Goal: Transaction & Acquisition: Purchase product/service

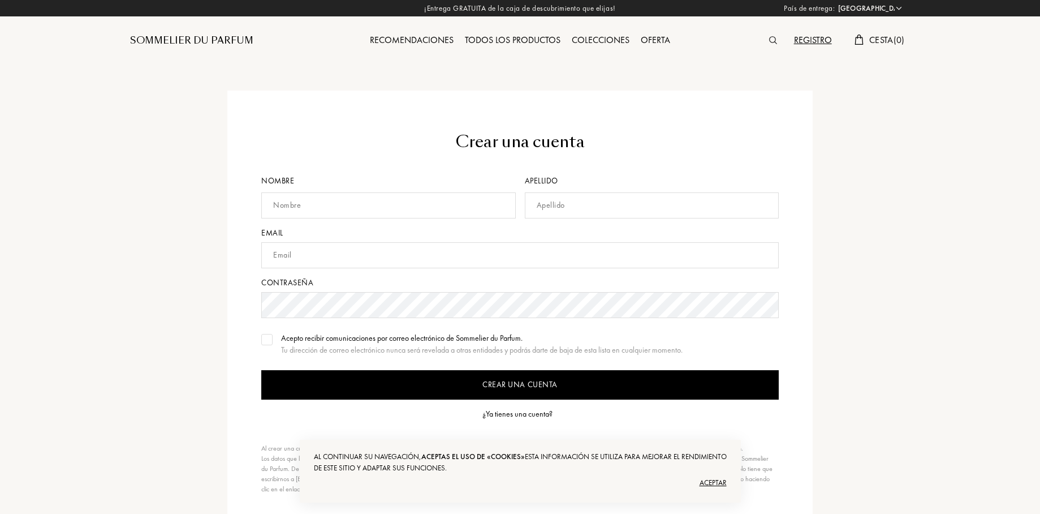
select select "ES"
type input "porcelainemakeup@hotmail.com"
click at [614, 377] on input "Crear una cuenta" at bounding box center [520, 384] width 518 height 29
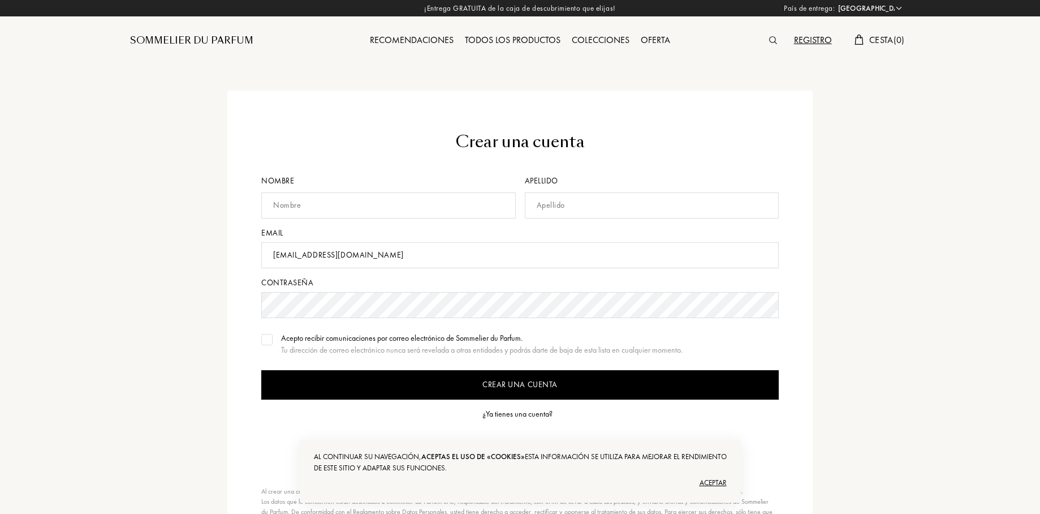
click at [528, 414] on div "¿Ya tienes una cuenta?" at bounding box center [518, 414] width 70 height 12
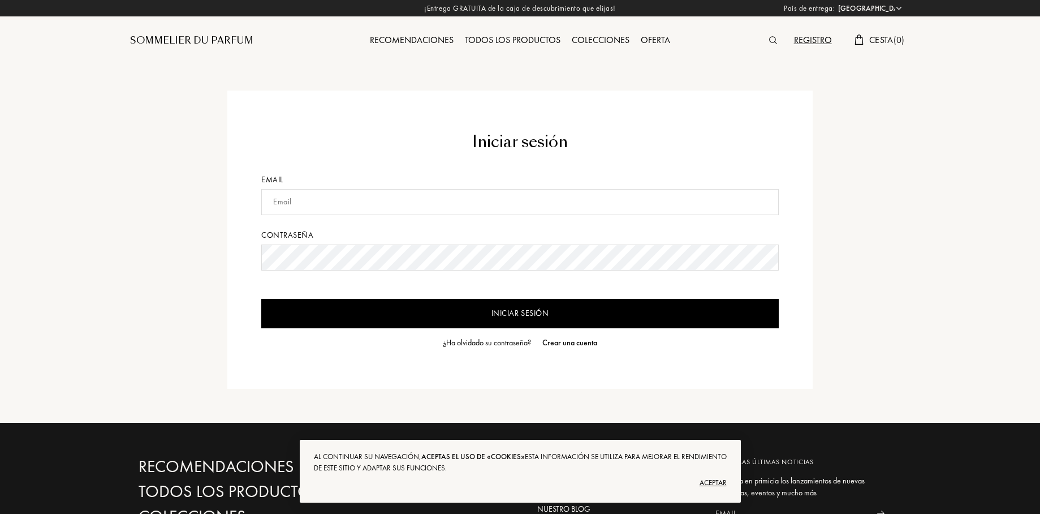
select select "ES"
type input "[EMAIL_ADDRESS][DOMAIN_NAME]"
click at [529, 314] on input "Iniciar sesión" at bounding box center [520, 313] width 518 height 29
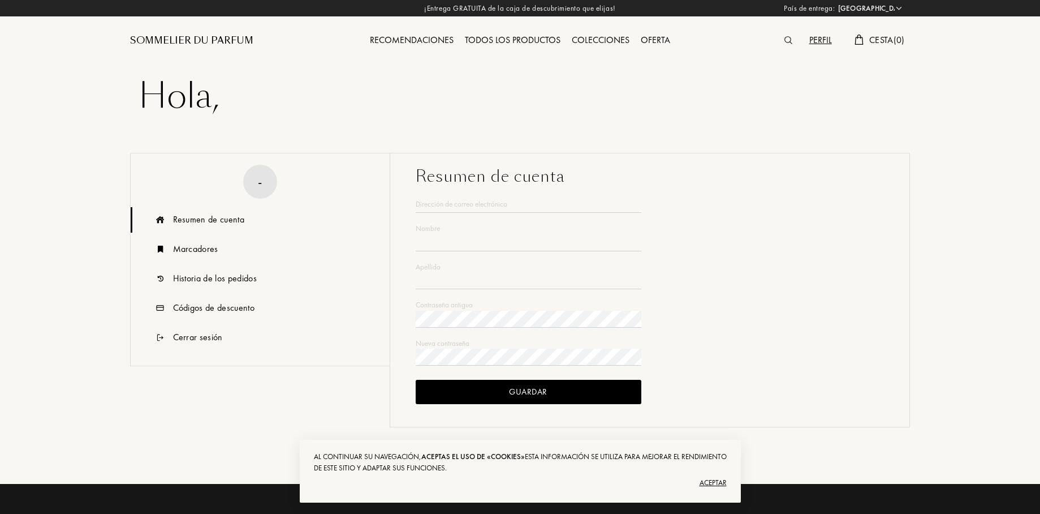
select select "ES"
type input "Estrella"
type input "[PERSON_NAME]"
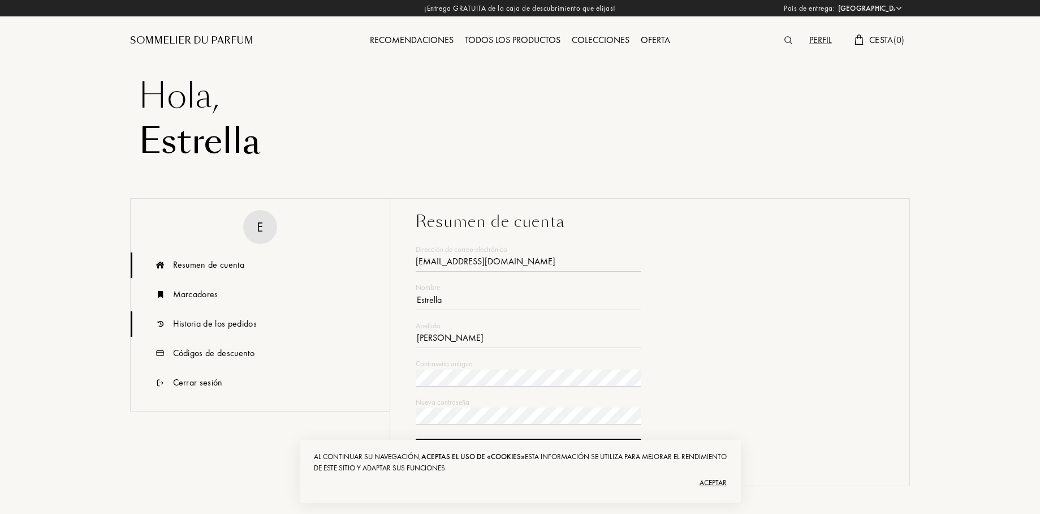
click at [196, 330] on div "Historia de los pedidos" at bounding box center [260, 323] width 259 height 25
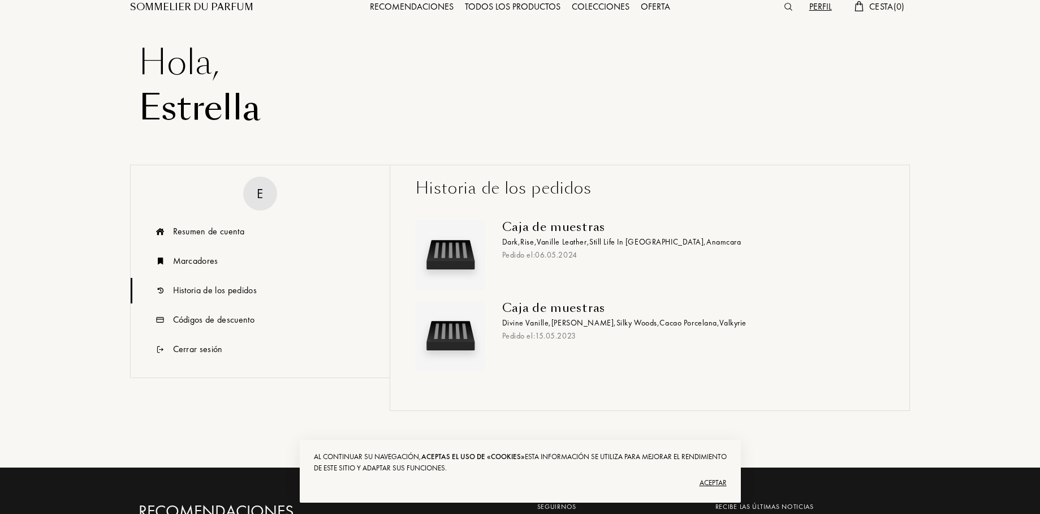
scroll to position [30, 0]
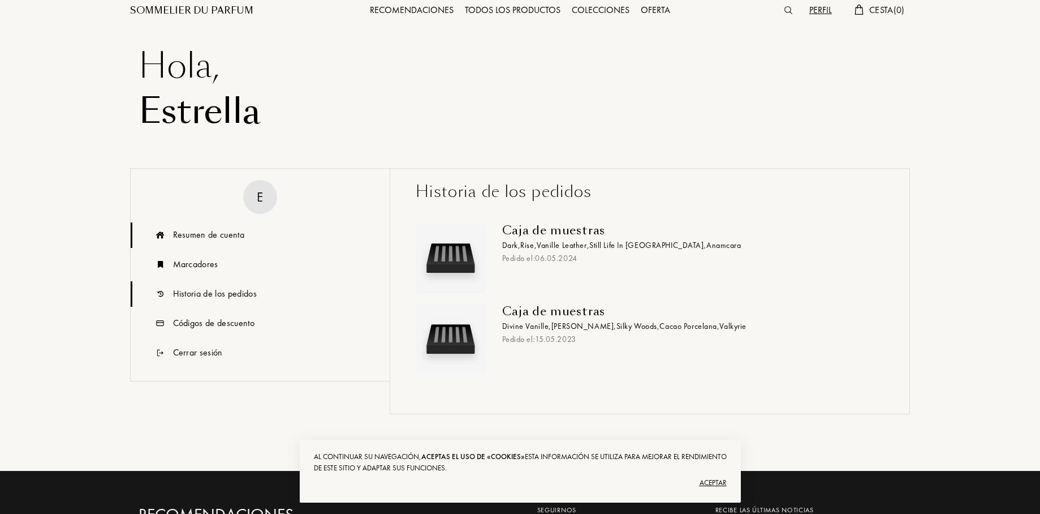
click at [203, 236] on div "Resumen de cuenta" at bounding box center [208, 235] width 71 height 14
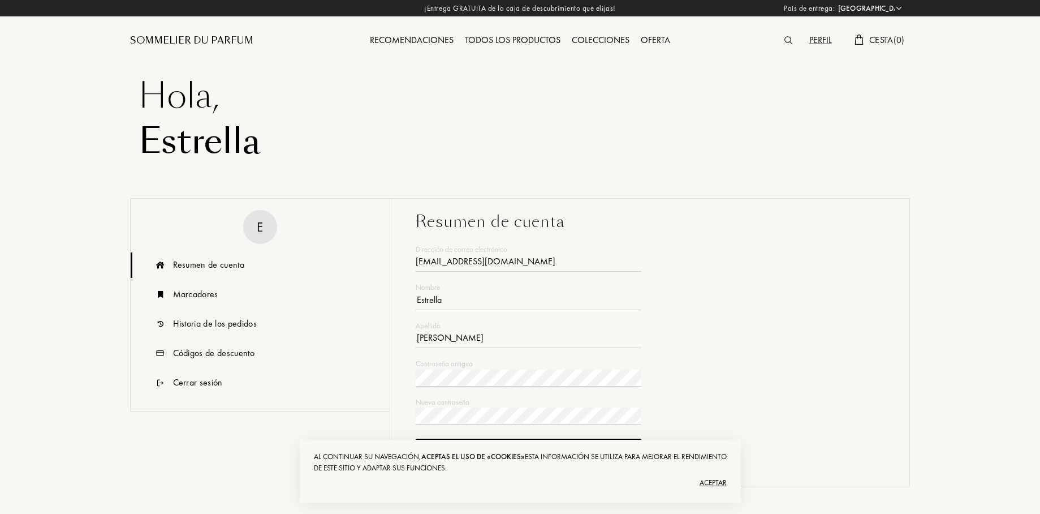
scroll to position [0, 0]
click at [714, 484] on div "Aceptar" at bounding box center [520, 483] width 413 height 18
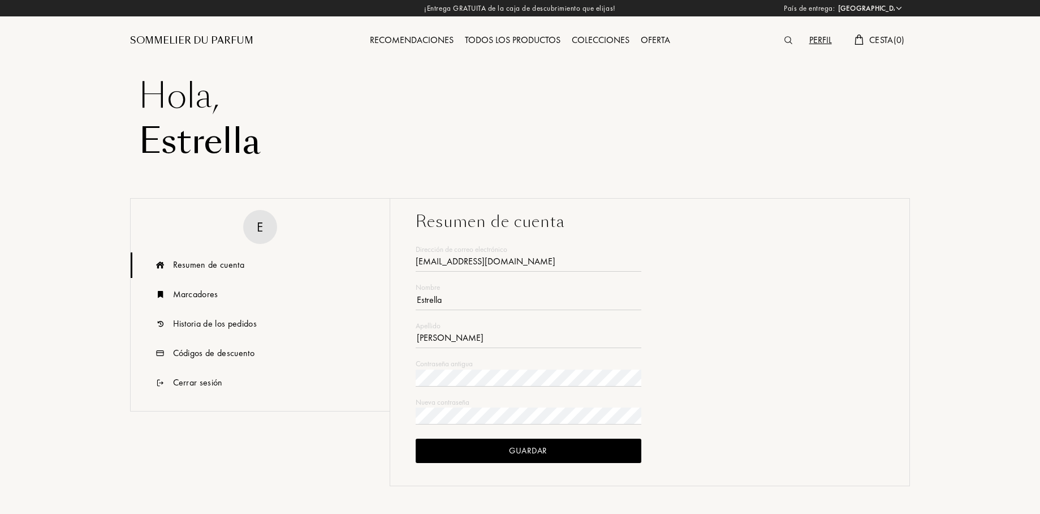
click at [556, 453] on div "Guardar" at bounding box center [529, 450] width 226 height 24
click at [823, 46] on div "Perfil" at bounding box center [821, 40] width 34 height 15
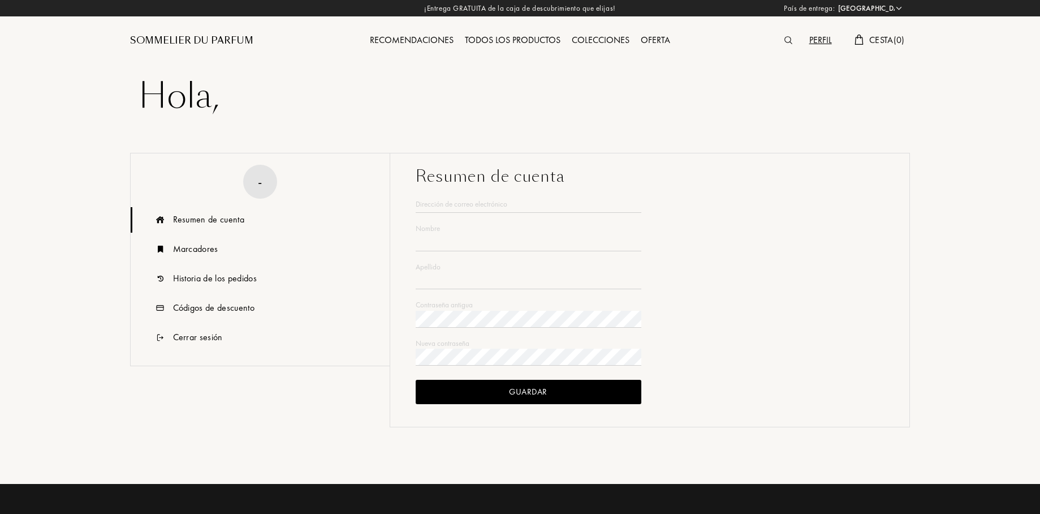
select select "ES"
type input "[PERSON_NAME]"
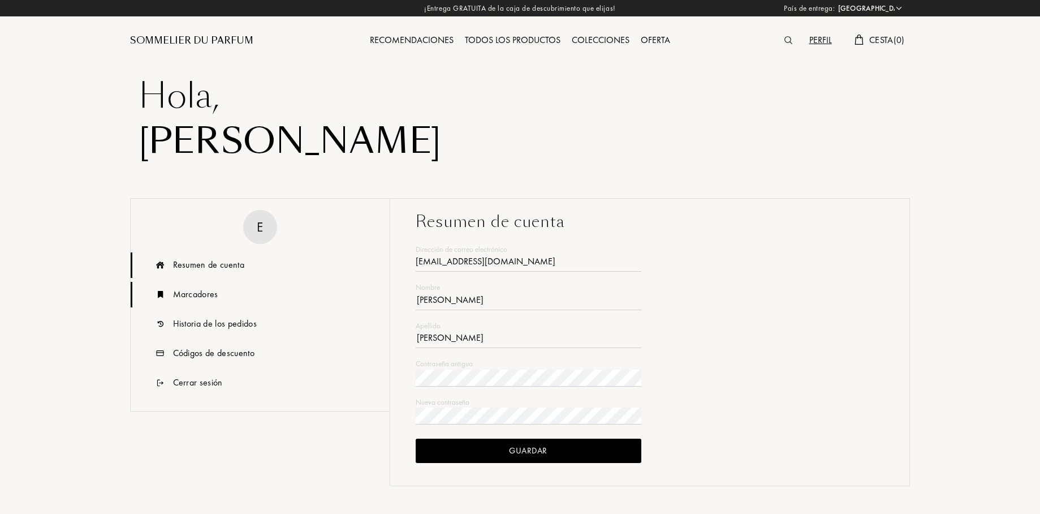
click at [195, 294] on div "Marcadores" at bounding box center [195, 294] width 45 height 14
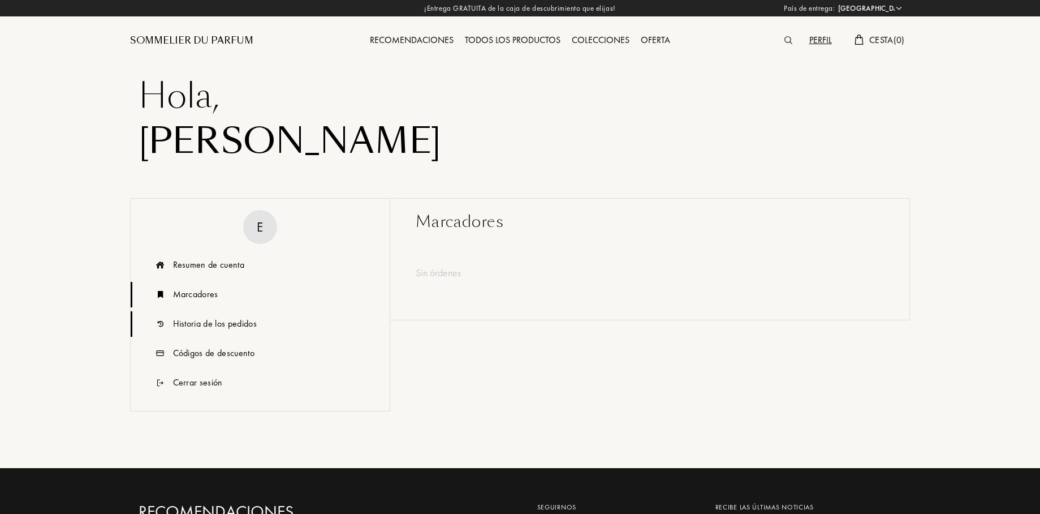
click at [195, 328] on div "Historia de los pedidos" at bounding box center [215, 324] width 84 height 14
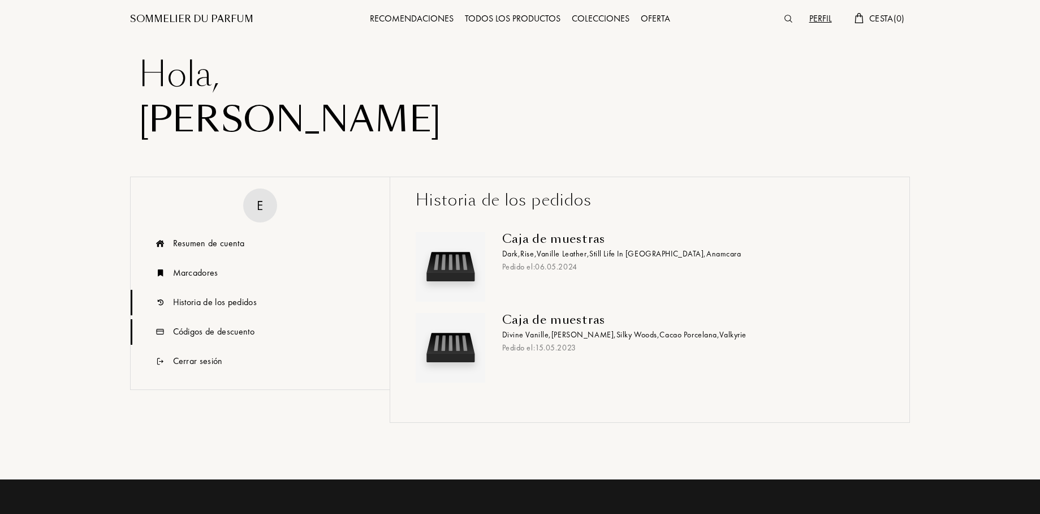
scroll to position [20, 0]
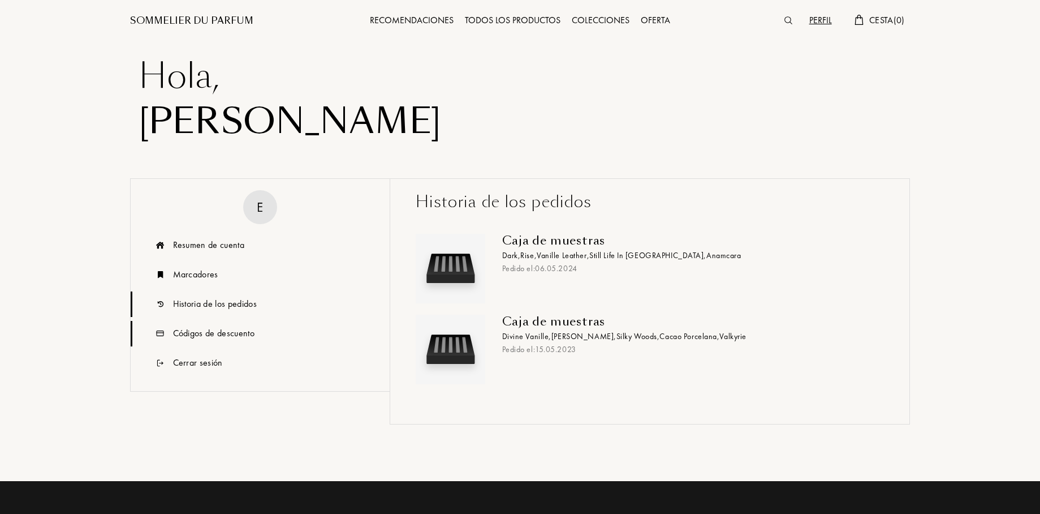
click at [189, 333] on div "Códigos de descuento" at bounding box center [213, 333] width 81 height 14
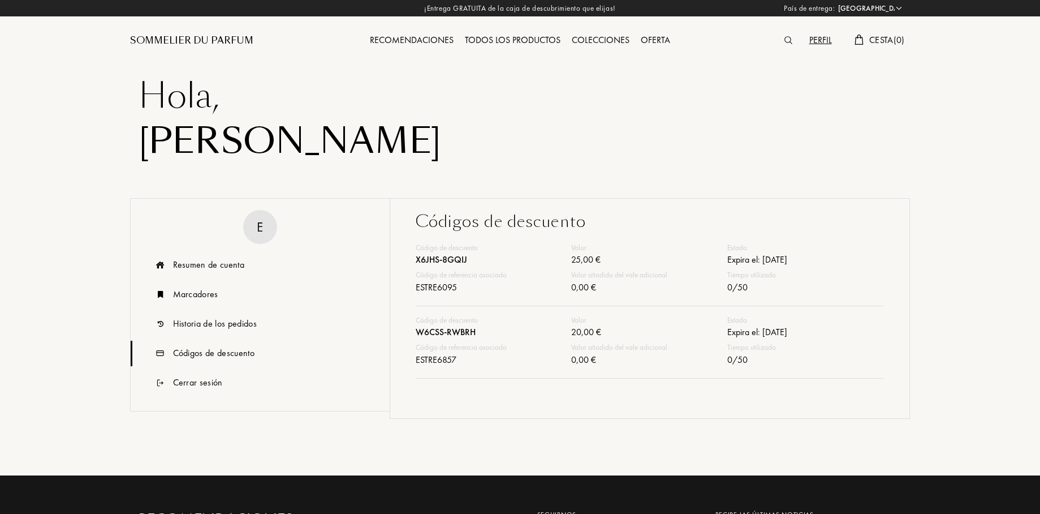
scroll to position [2, 0]
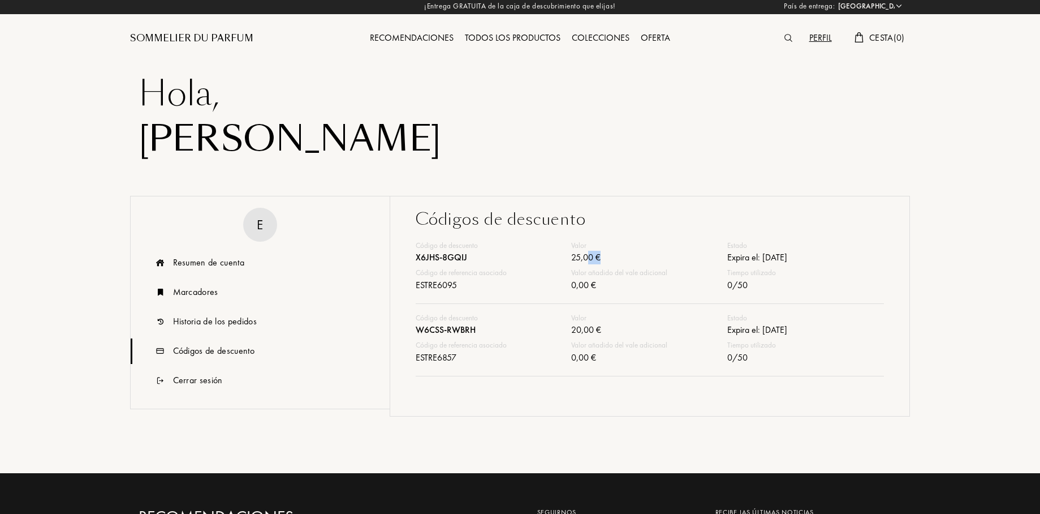
drag, startPoint x: 587, startPoint y: 254, endPoint x: 613, endPoint y: 257, distance: 26.2
click at [613, 257] on div "25,00 €" at bounding box center [649, 259] width 156 height 16
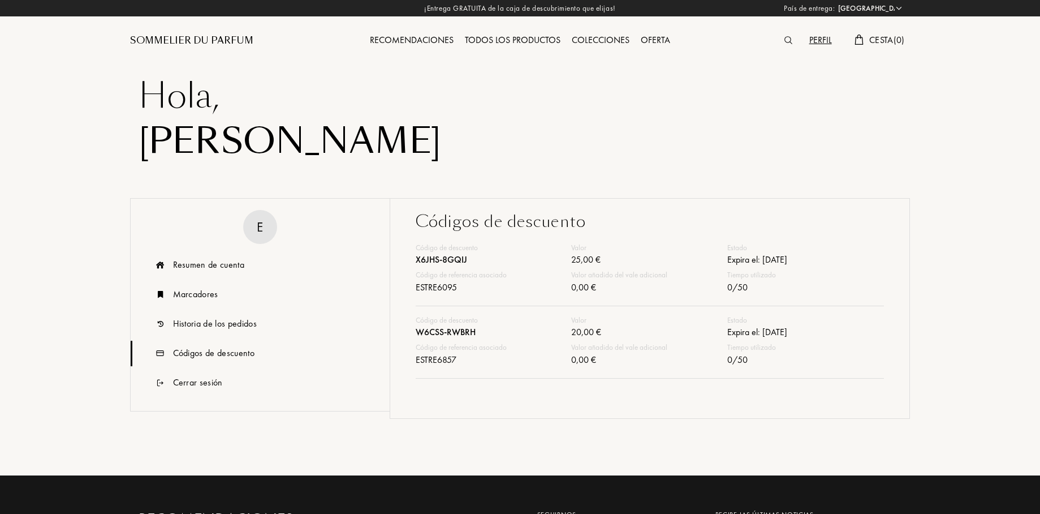
scroll to position [0, 0]
click at [808, 38] on div "Perfil" at bounding box center [821, 40] width 34 height 15
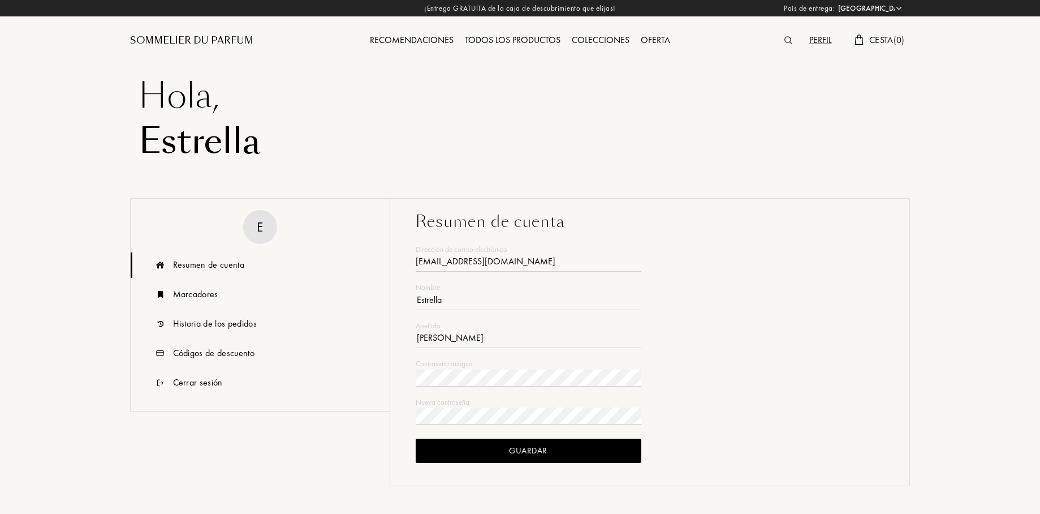
select select "ES"
click at [614, 41] on div "Colecciones" at bounding box center [600, 40] width 69 height 15
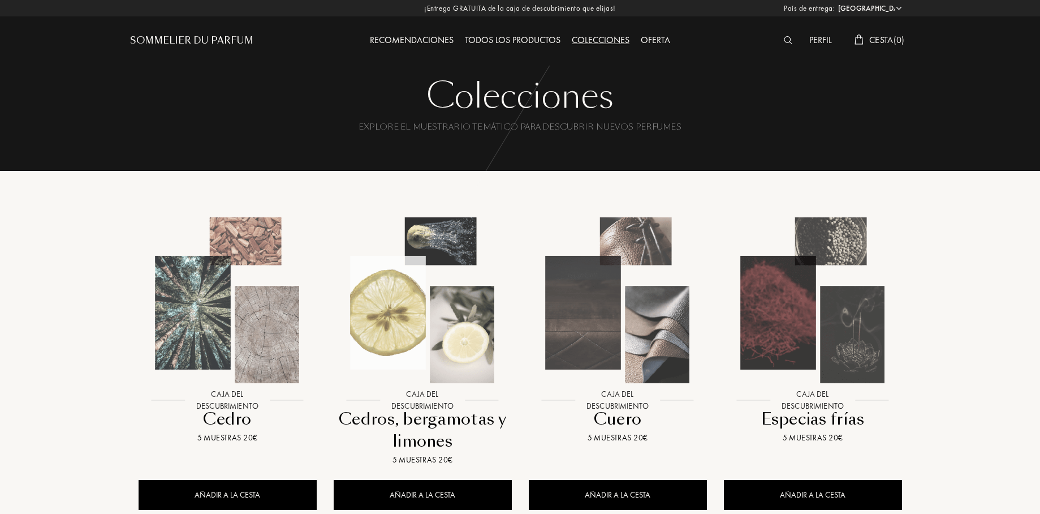
select select "ES"
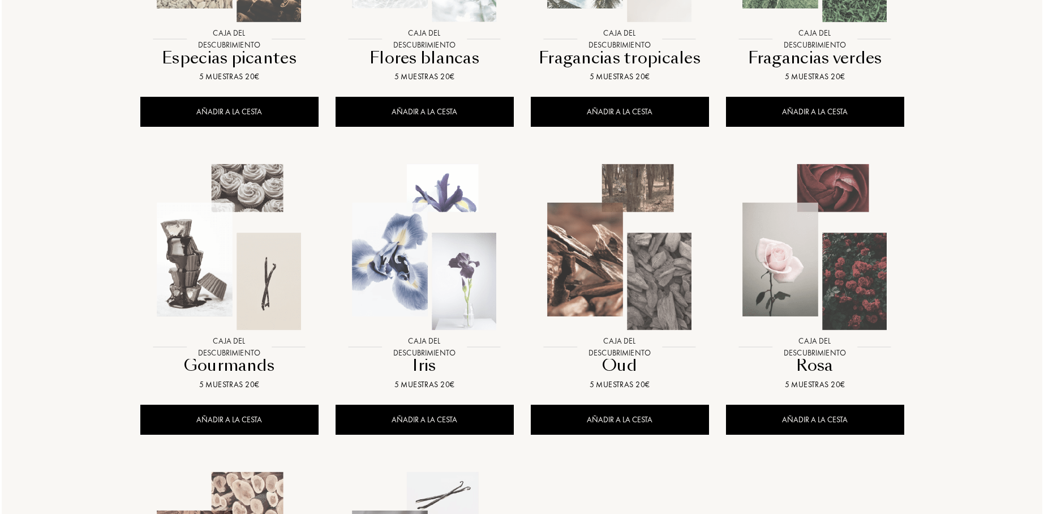
scroll to position [692, 0]
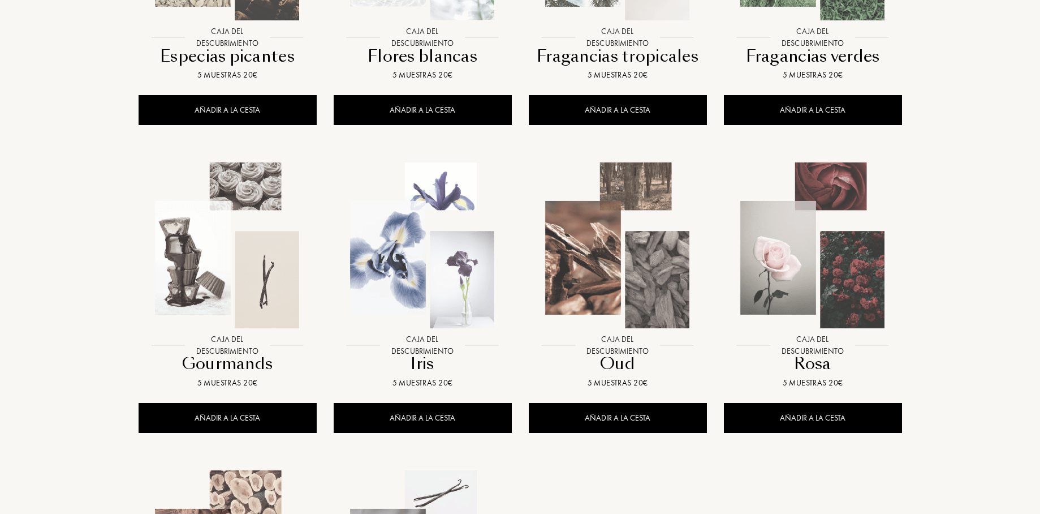
click at [249, 259] on img at bounding box center [228, 245] width 176 height 176
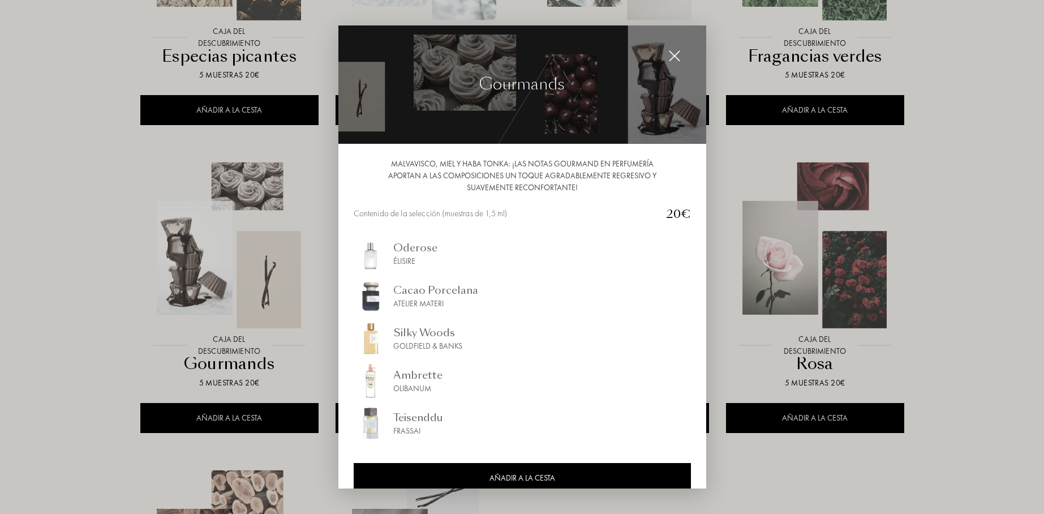
click at [406, 375] on div "Ambrette" at bounding box center [417, 374] width 49 height 15
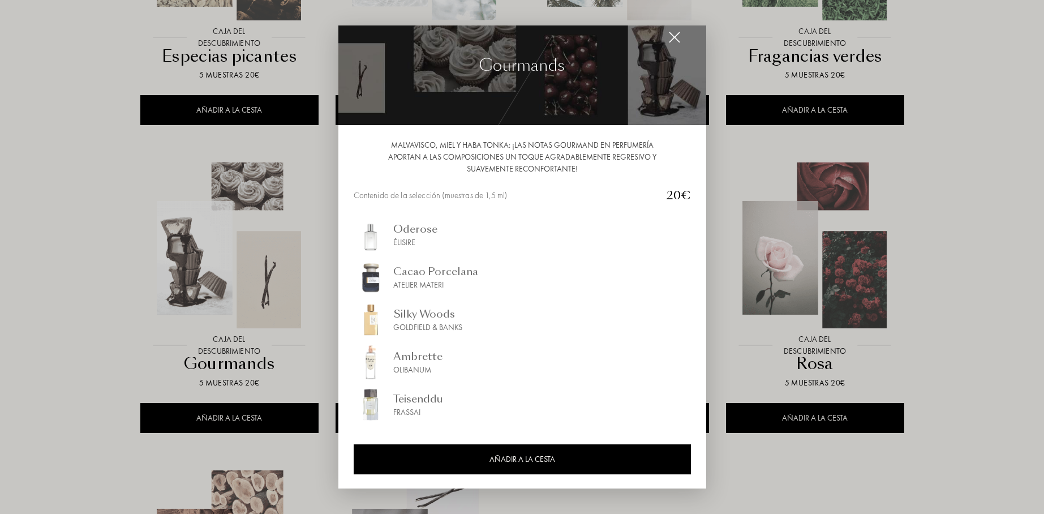
scroll to position [19, 0]
click at [137, 377] on div at bounding box center [522, 257] width 1044 height 514
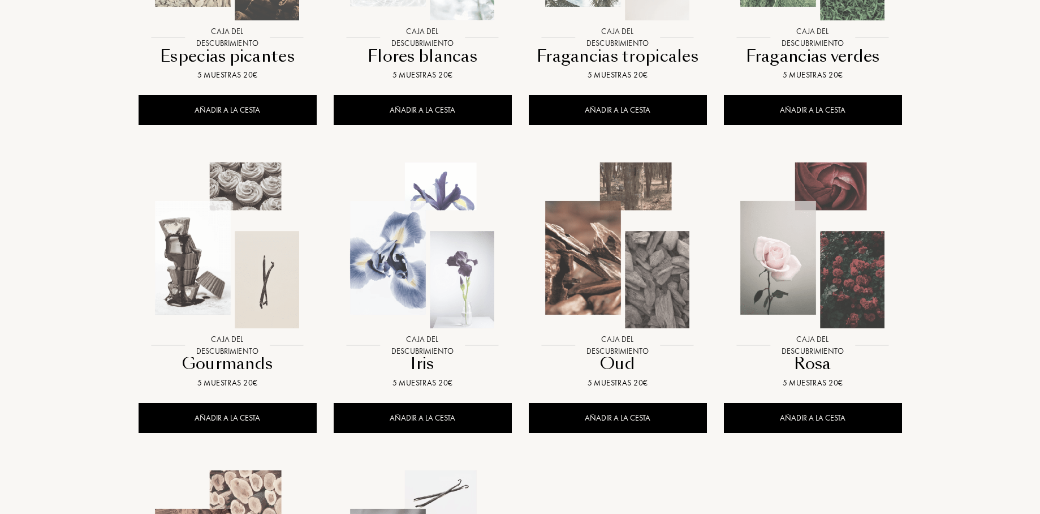
click at [457, 319] on img at bounding box center [423, 245] width 176 height 176
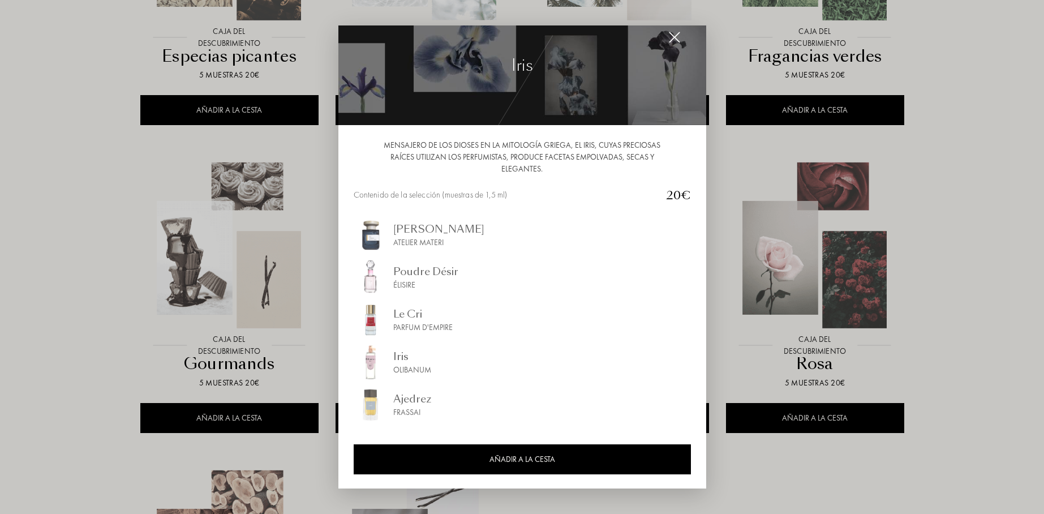
click at [994, 241] on div at bounding box center [522, 257] width 1044 height 514
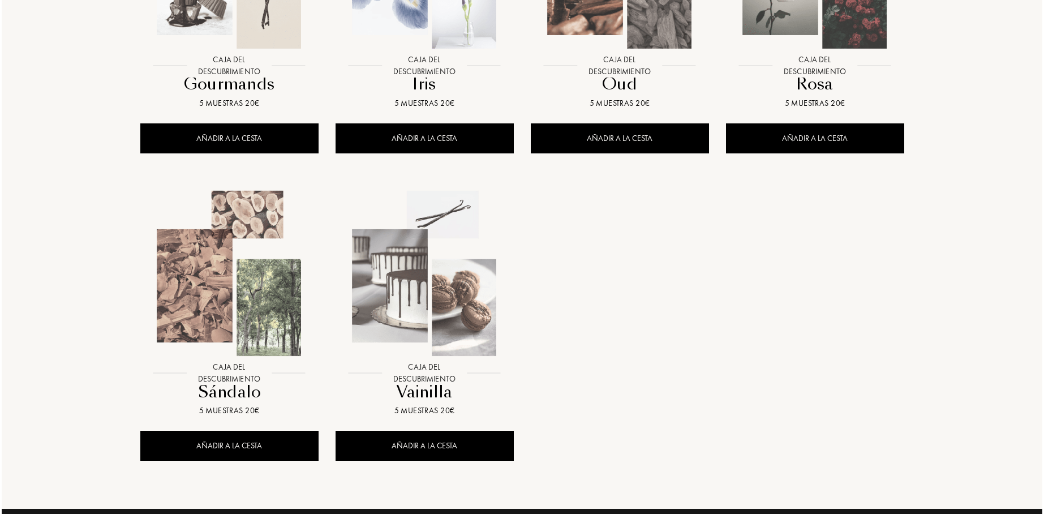
scroll to position [976, 0]
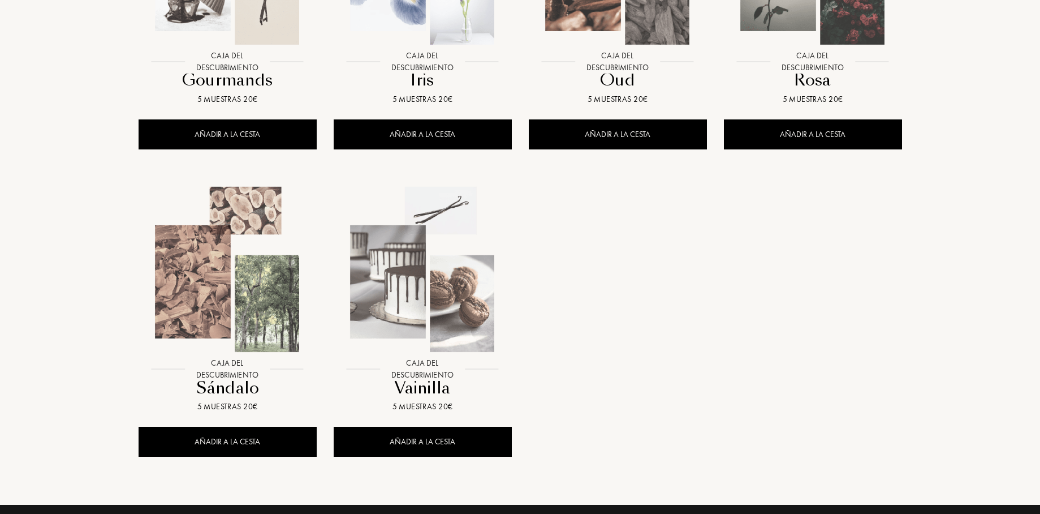
click at [477, 305] on img at bounding box center [423, 270] width 176 height 176
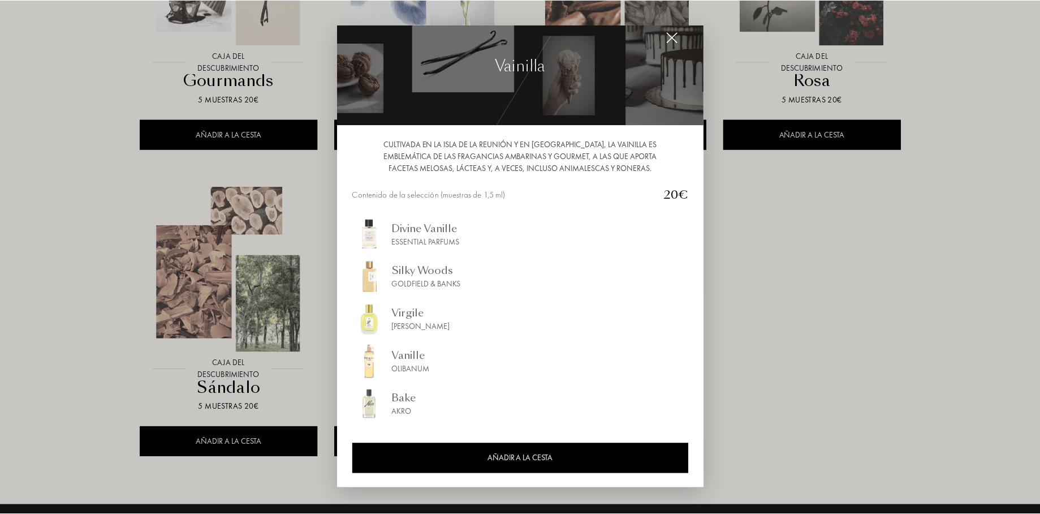
scroll to position [19, 0]
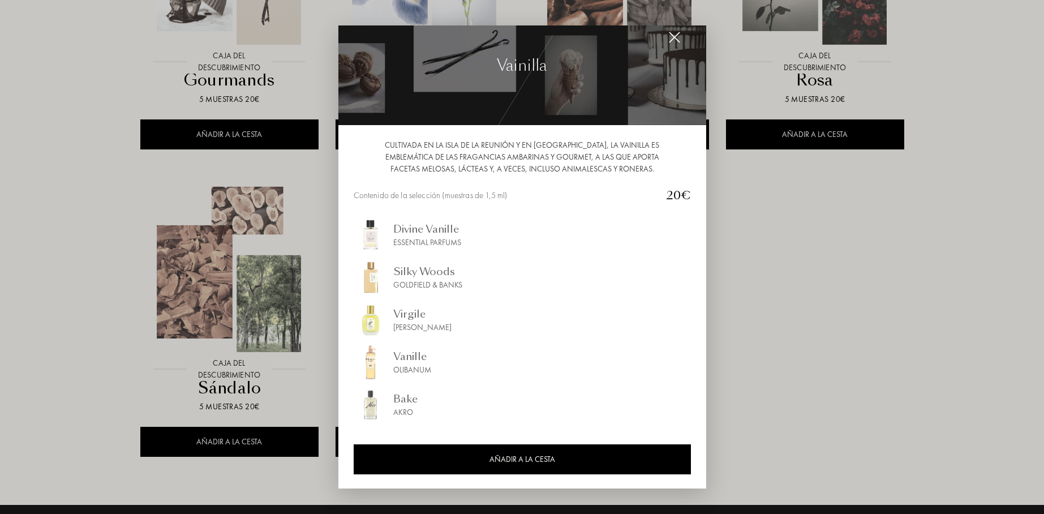
click at [390, 402] on div "Bake Akro" at bounding box center [522, 405] width 337 height 34
click at [416, 359] on div "Vanille" at bounding box center [412, 355] width 38 height 15
click at [676, 37] on img at bounding box center [674, 37] width 12 height 12
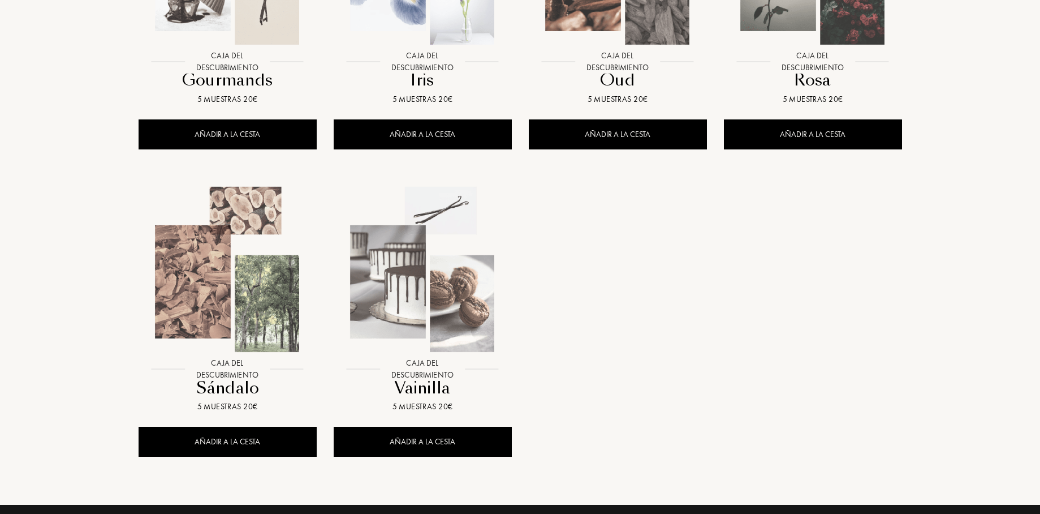
click at [261, 266] on img at bounding box center [228, 270] width 176 height 176
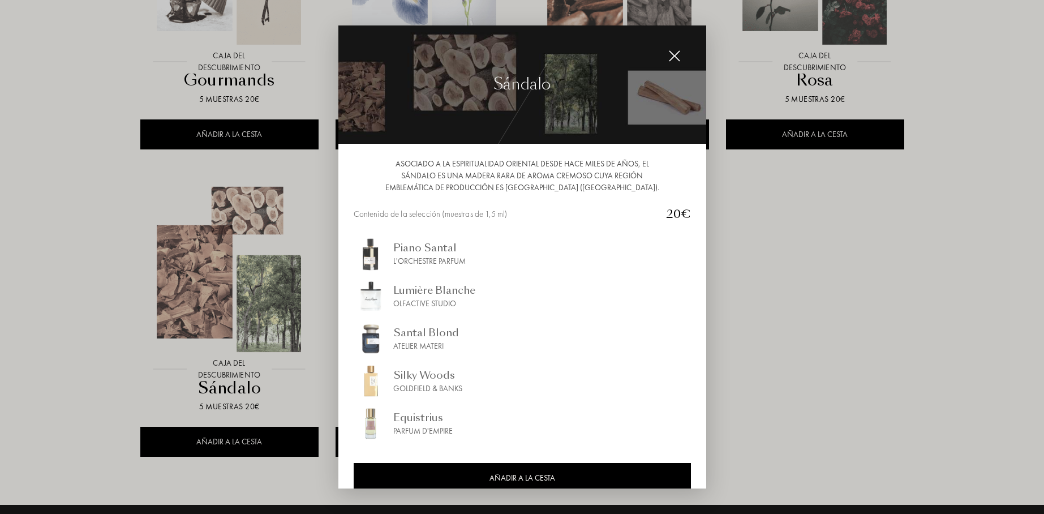
click at [418, 252] on div "Piano Santal" at bounding box center [429, 247] width 72 height 15
click at [672, 55] on img at bounding box center [674, 56] width 12 height 12
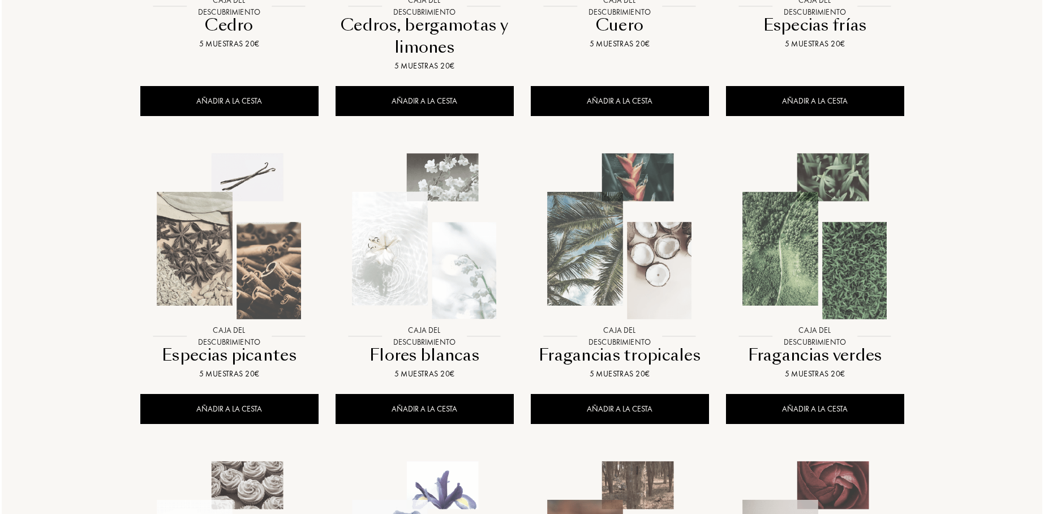
scroll to position [393, 0]
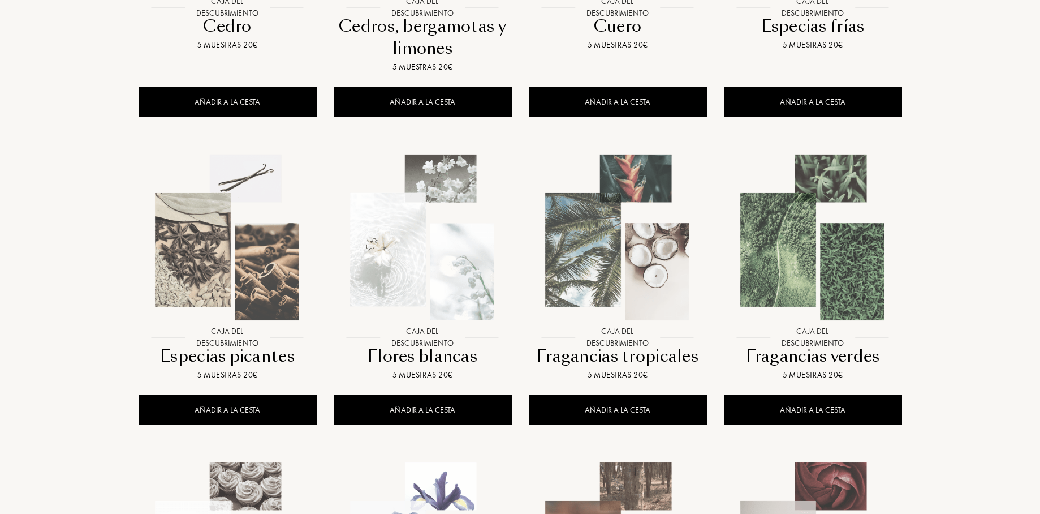
click at [627, 204] on img at bounding box center [618, 237] width 176 height 176
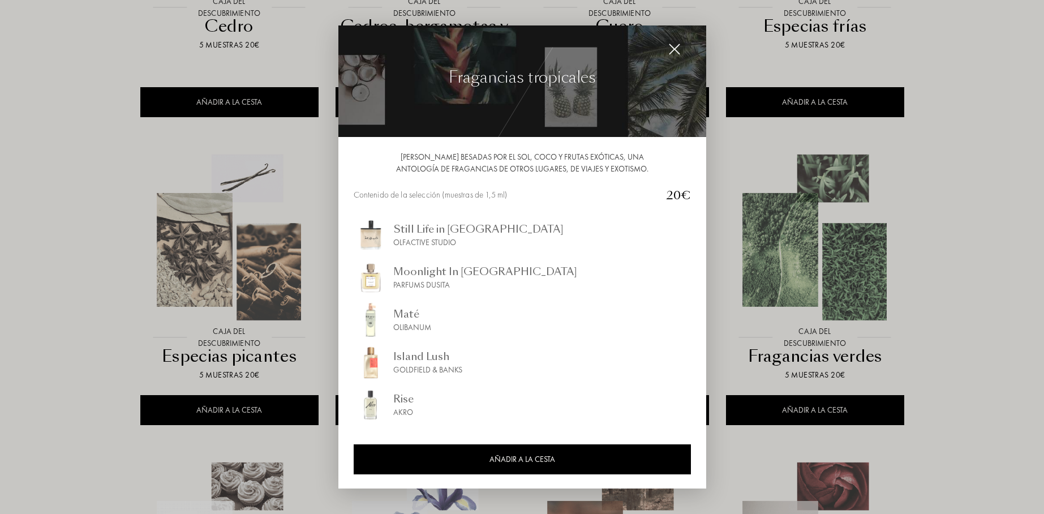
scroll to position [7, 0]
click at [674, 47] on img at bounding box center [674, 49] width 12 height 12
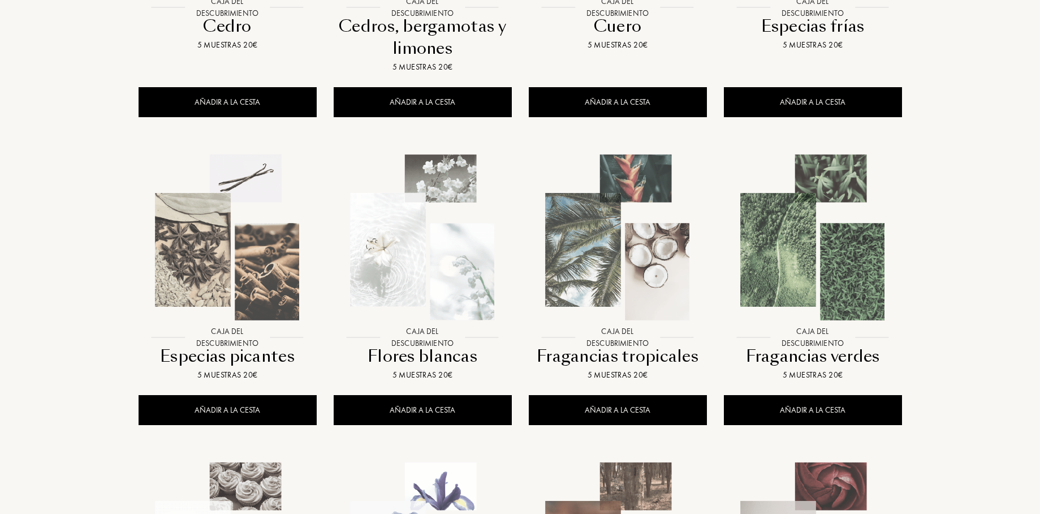
click at [837, 242] on img at bounding box center [813, 237] width 176 height 176
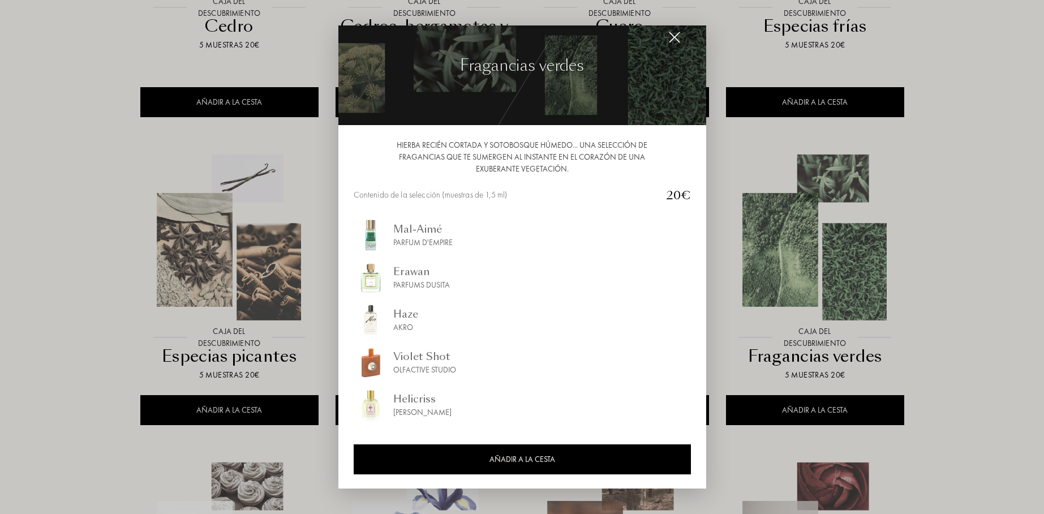
scroll to position [19, 0]
click at [670, 39] on img at bounding box center [674, 37] width 12 height 12
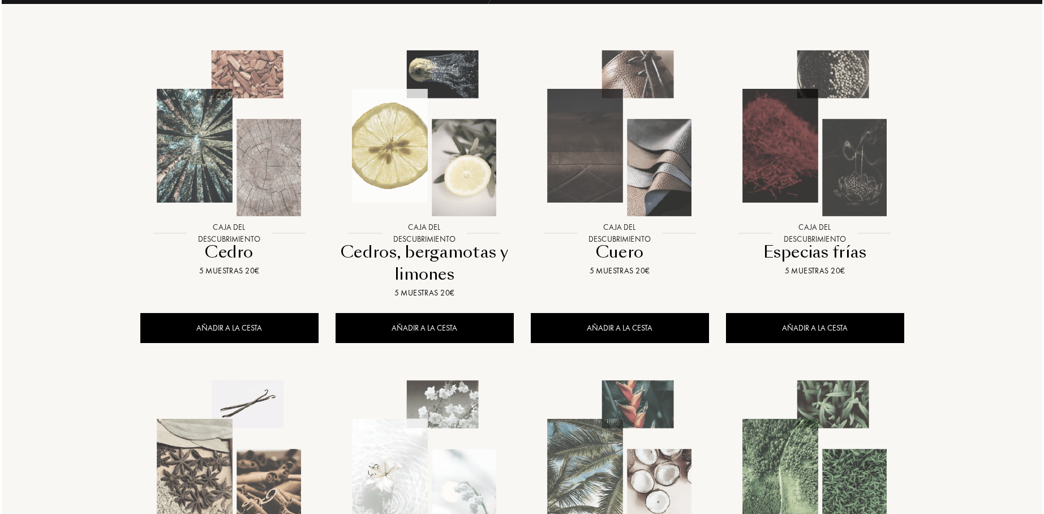
scroll to position [148, 0]
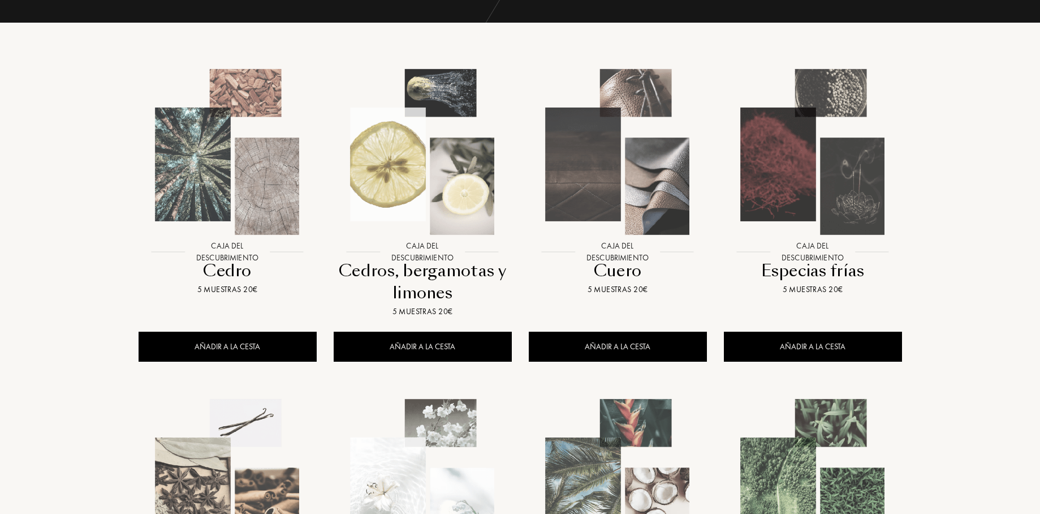
click at [853, 200] on img at bounding box center [813, 152] width 176 height 176
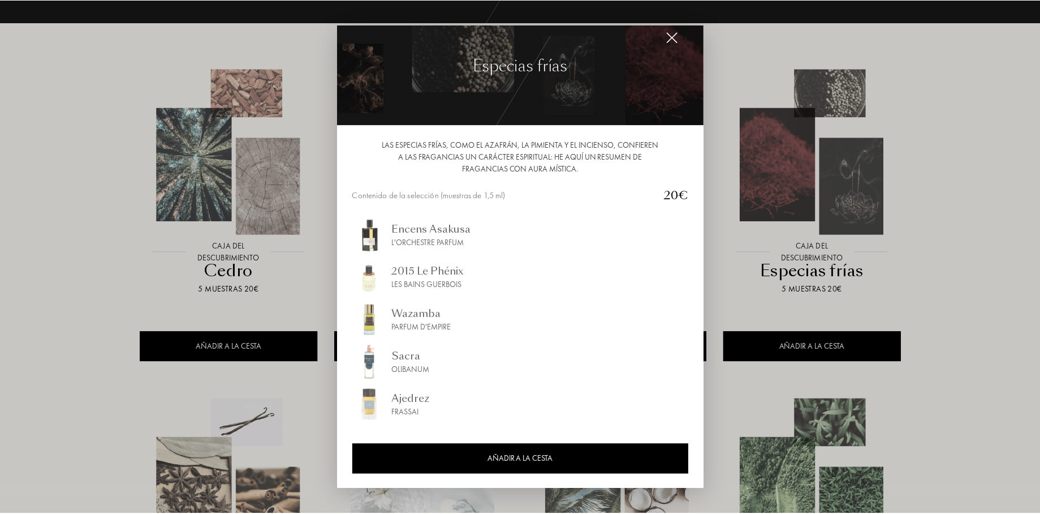
scroll to position [19, 0]
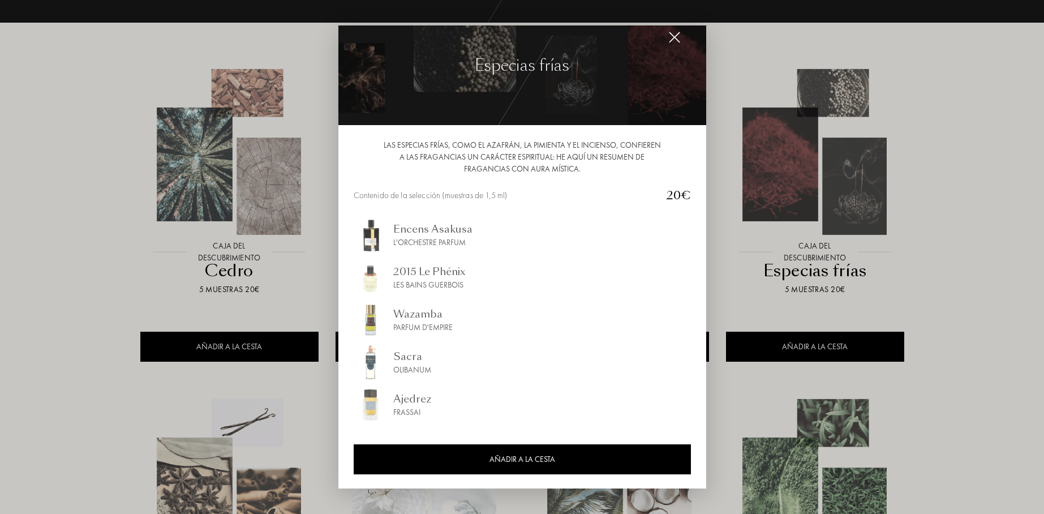
click at [677, 36] on img at bounding box center [674, 37] width 12 height 12
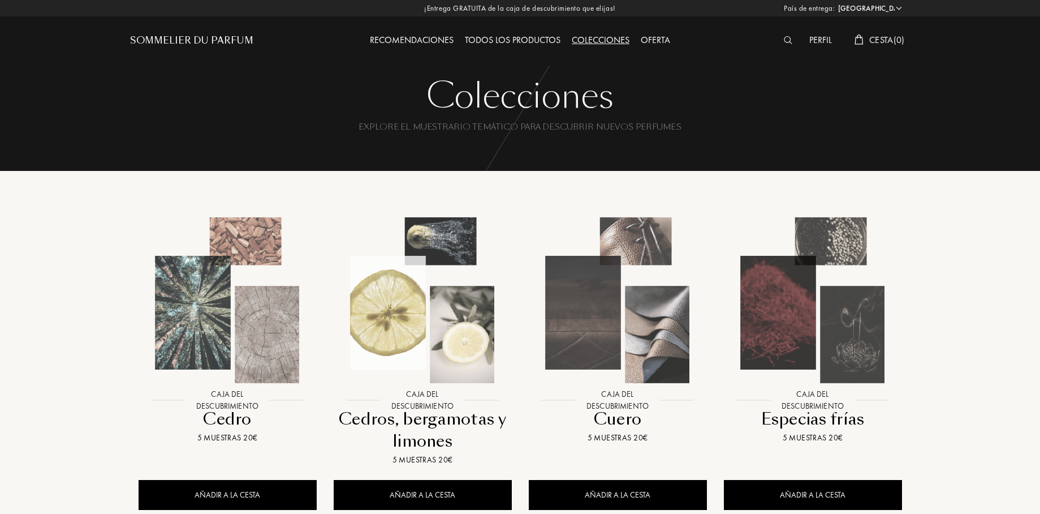
scroll to position [0, 0]
click at [520, 38] on div "Todos los productos" at bounding box center [512, 40] width 107 height 15
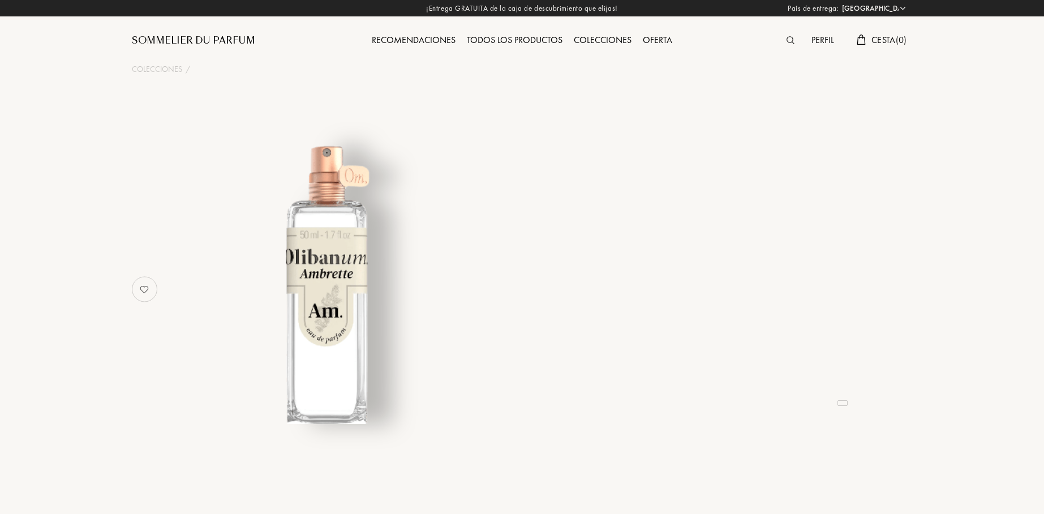
select select "ES"
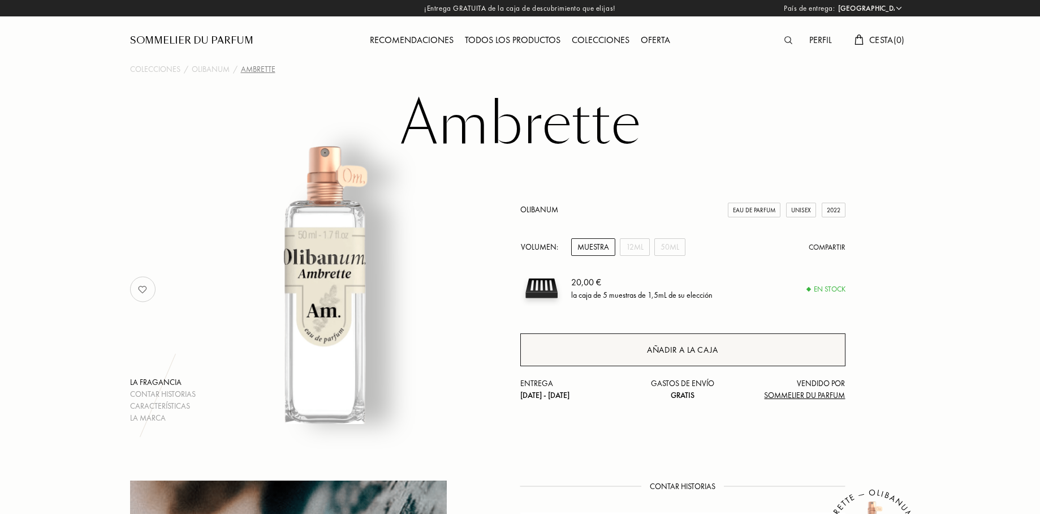
click at [634, 349] on div "Añadir a la caja" at bounding box center [682, 349] width 325 height 33
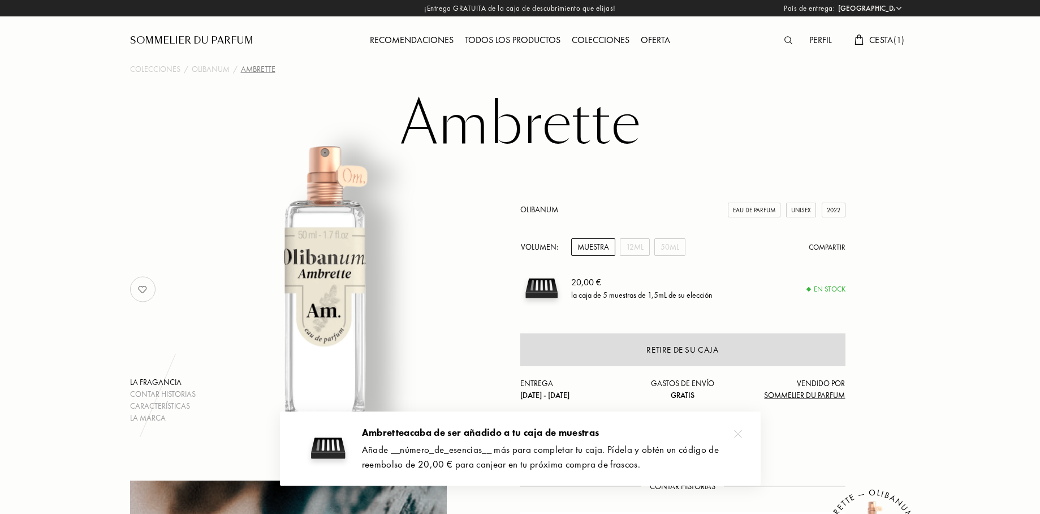
click at [743, 432] on div at bounding box center [738, 434] width 23 height 23
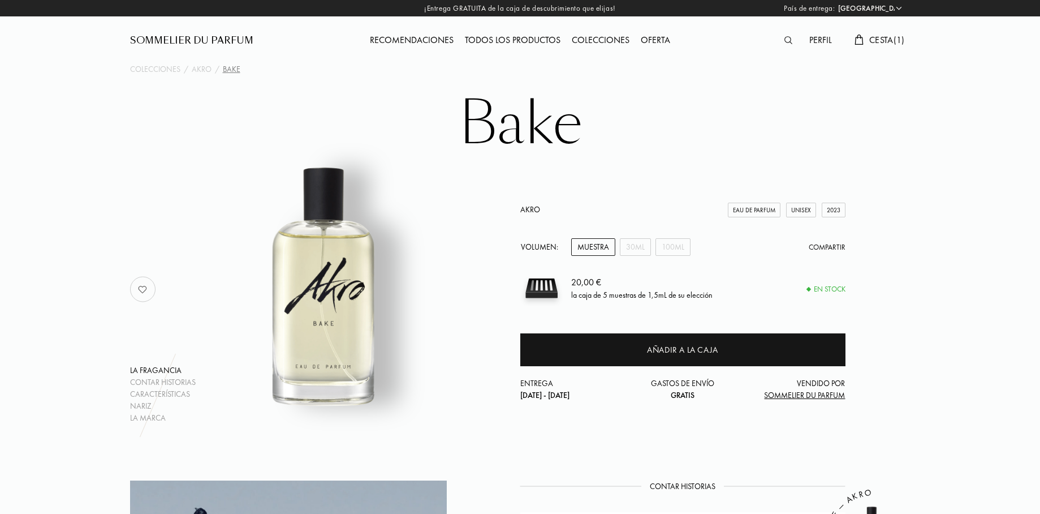
select select "ES"
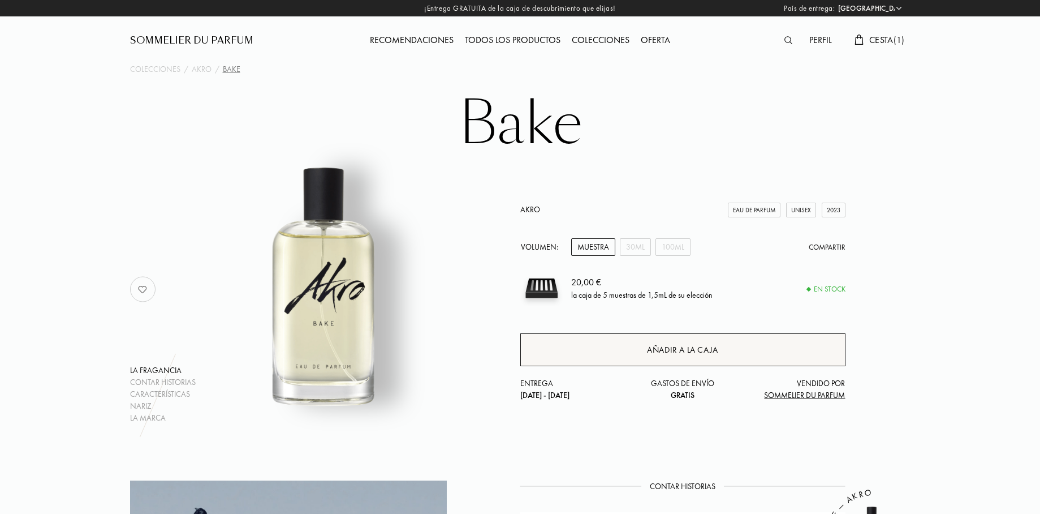
click at [604, 349] on div "Añadir a la caja" at bounding box center [682, 349] width 325 height 33
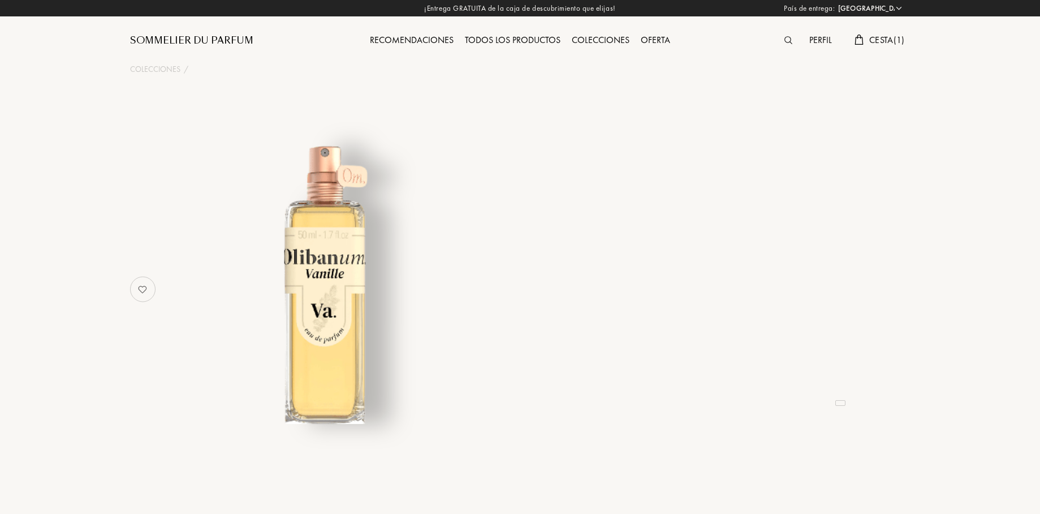
select select "ES"
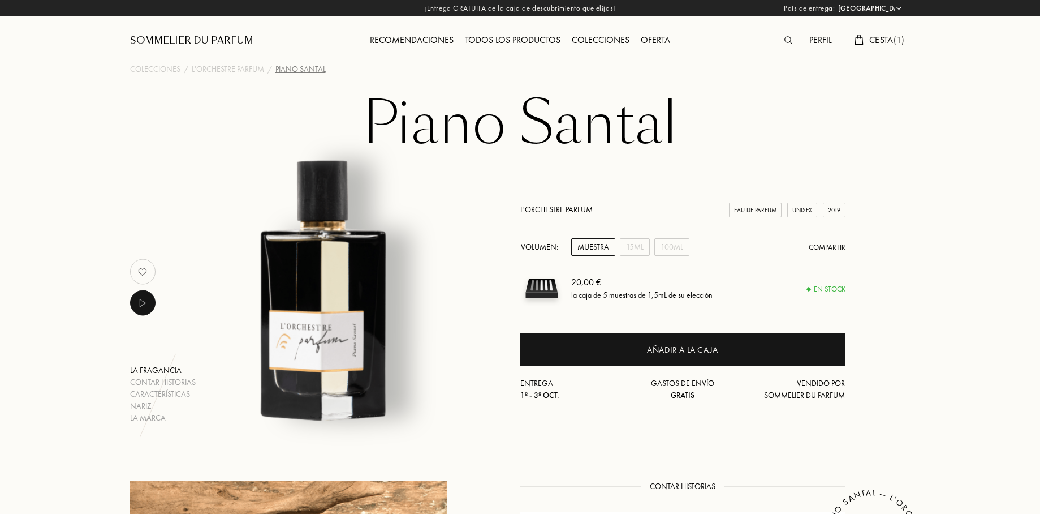
select select "ES"
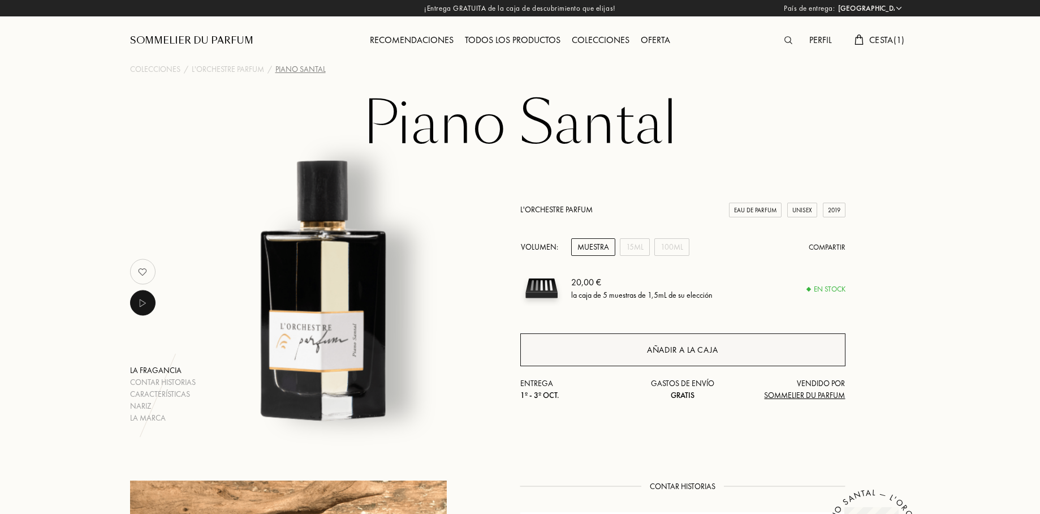
click at [692, 345] on div "Añadir a la caja" at bounding box center [682, 349] width 71 height 13
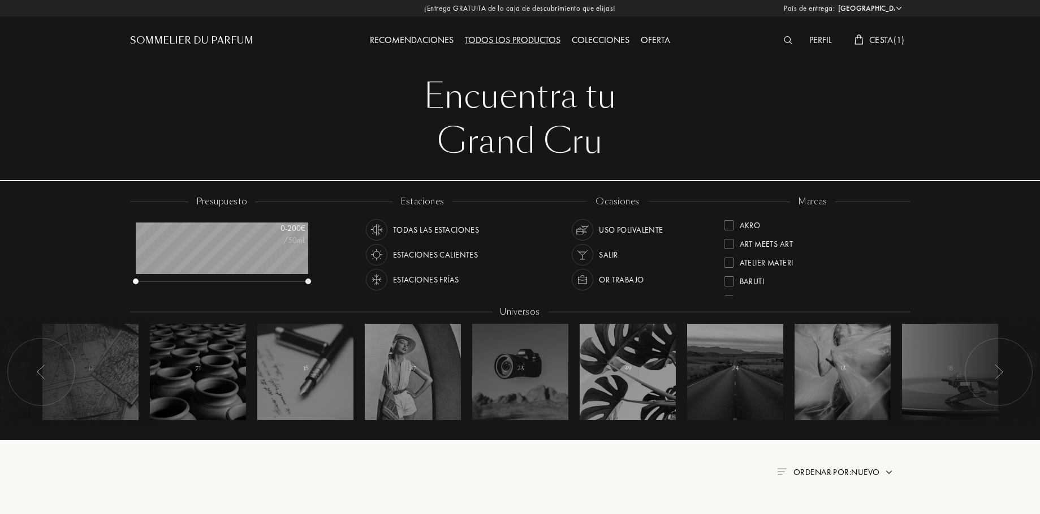
select select "ES"
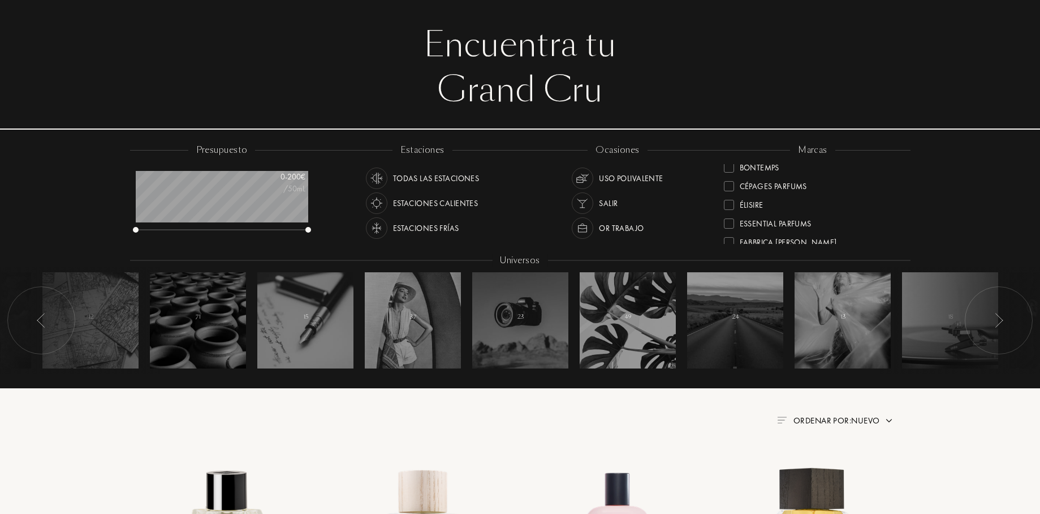
scroll to position [106, 0]
click at [733, 216] on div at bounding box center [729, 217] width 10 height 10
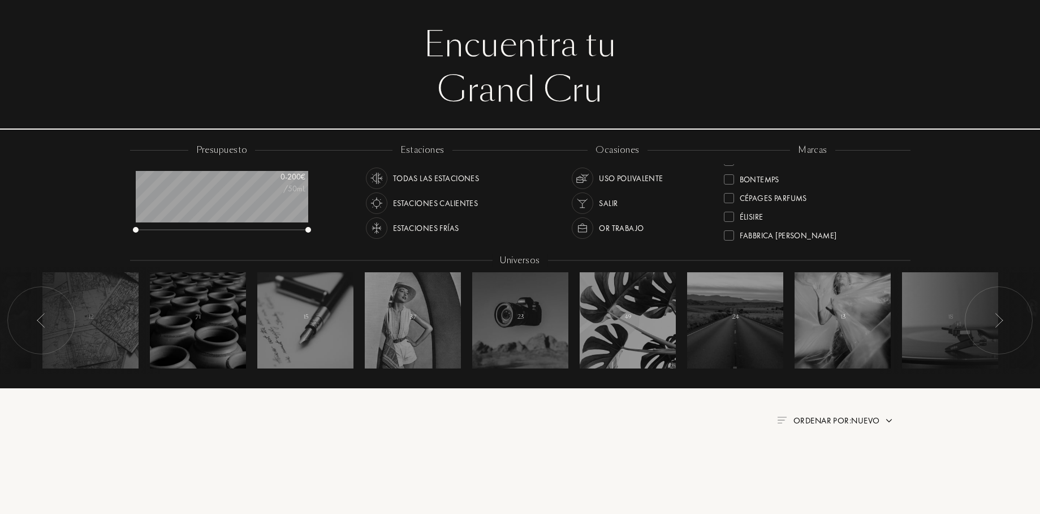
scroll to position [0, 0]
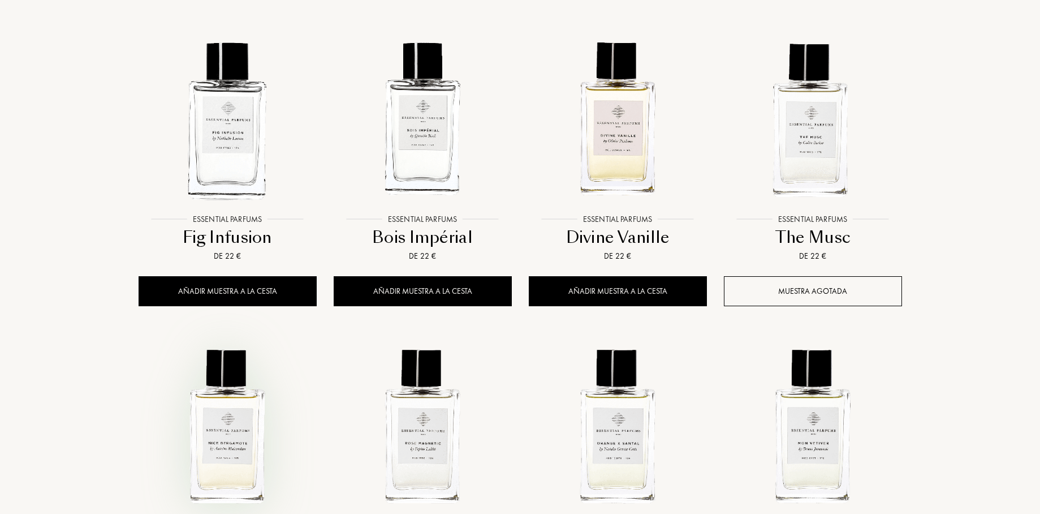
scroll to position [774, 0]
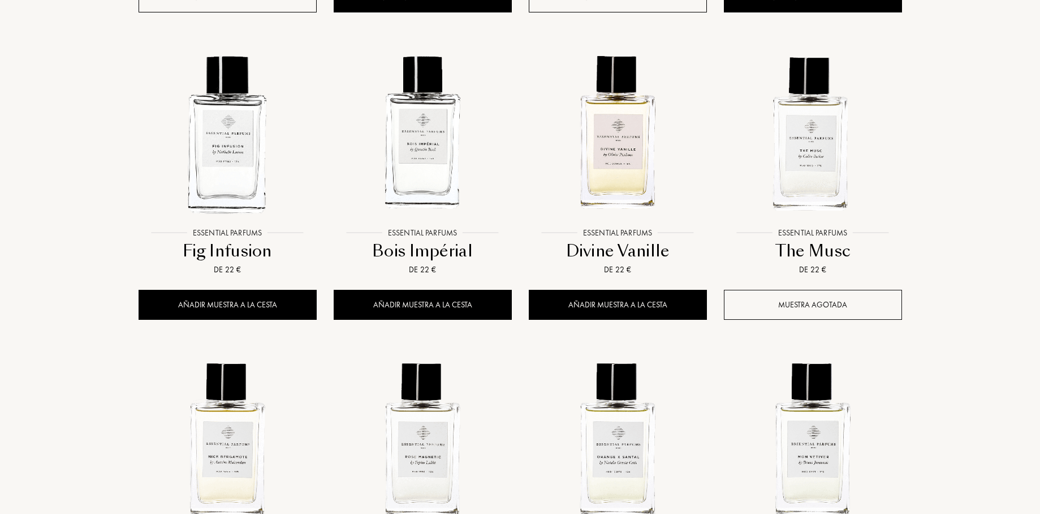
click at [837, 313] on div "Muestra agotada" at bounding box center [813, 305] width 178 height 30
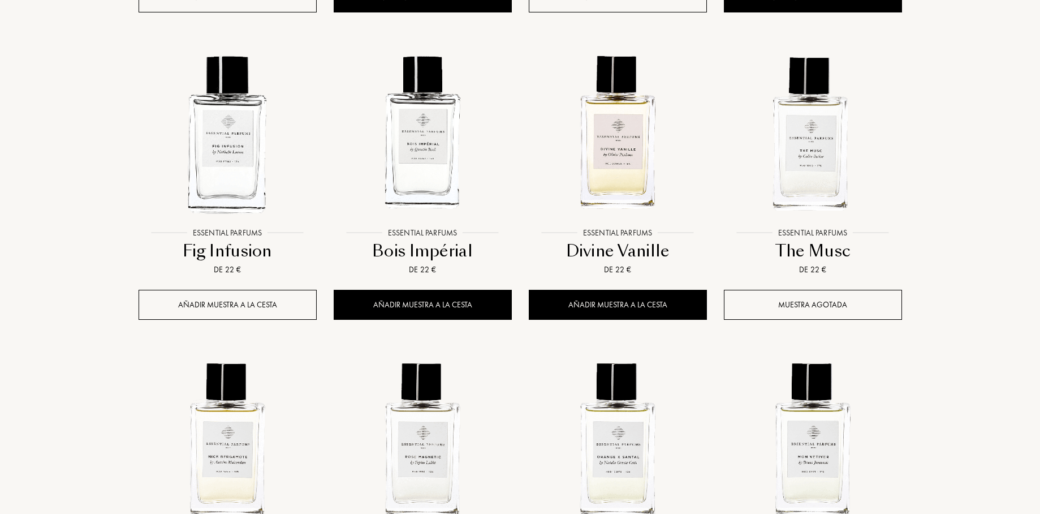
click at [260, 308] on div "Añadir muestra a la cesta" at bounding box center [228, 305] width 178 height 30
click at [797, 121] on img at bounding box center [813, 133] width 176 height 176
click at [453, 196] on img at bounding box center [423, 133] width 176 height 176
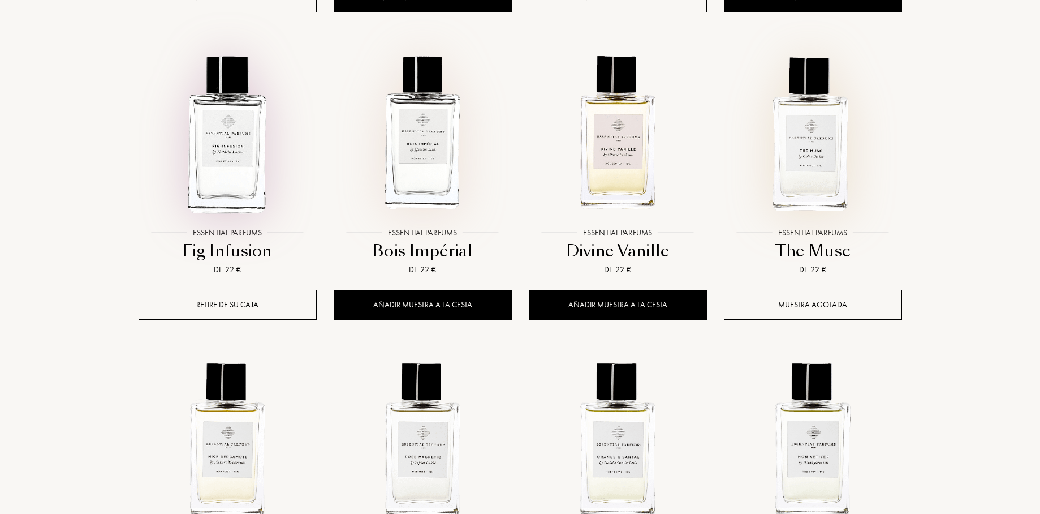
click at [221, 179] on img at bounding box center [228, 133] width 176 height 176
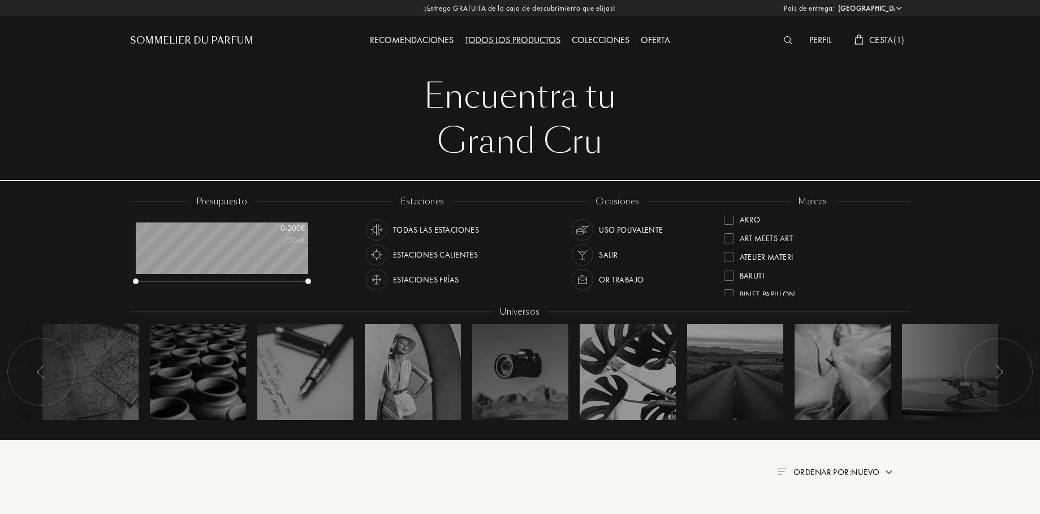
scroll to position [25, 0]
click at [735, 216] on div "Akro" at bounding box center [742, 216] width 37 height 15
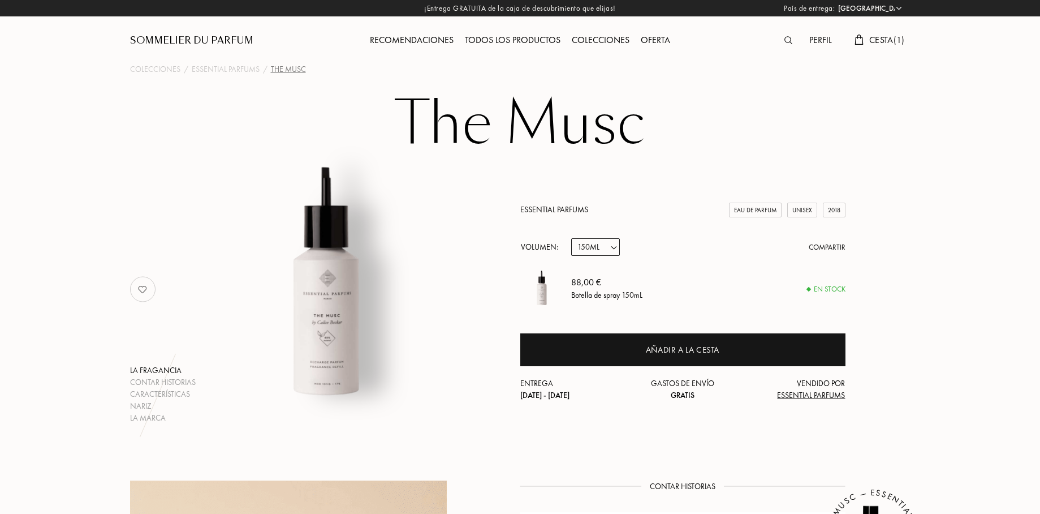
select select "ES"
select select "3"
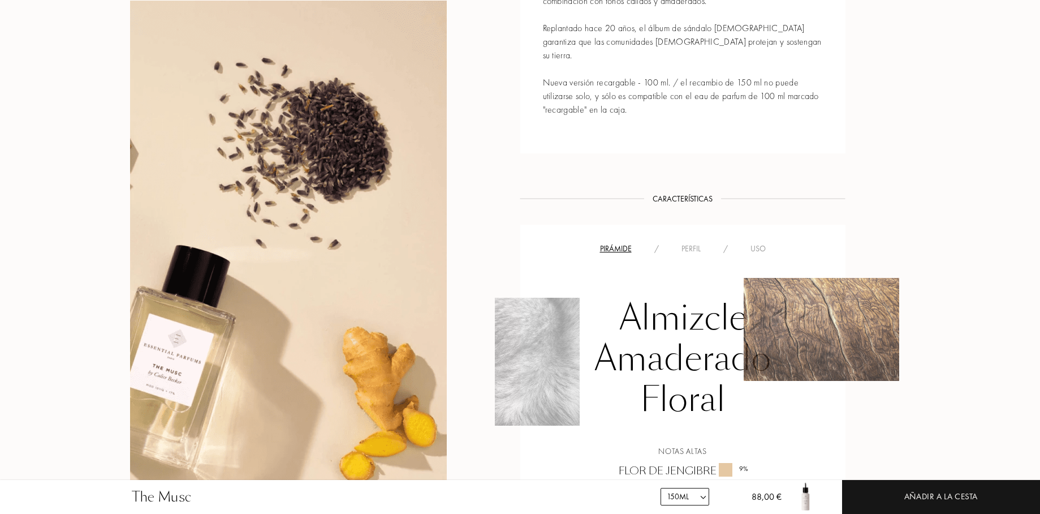
scroll to position [626, 0]
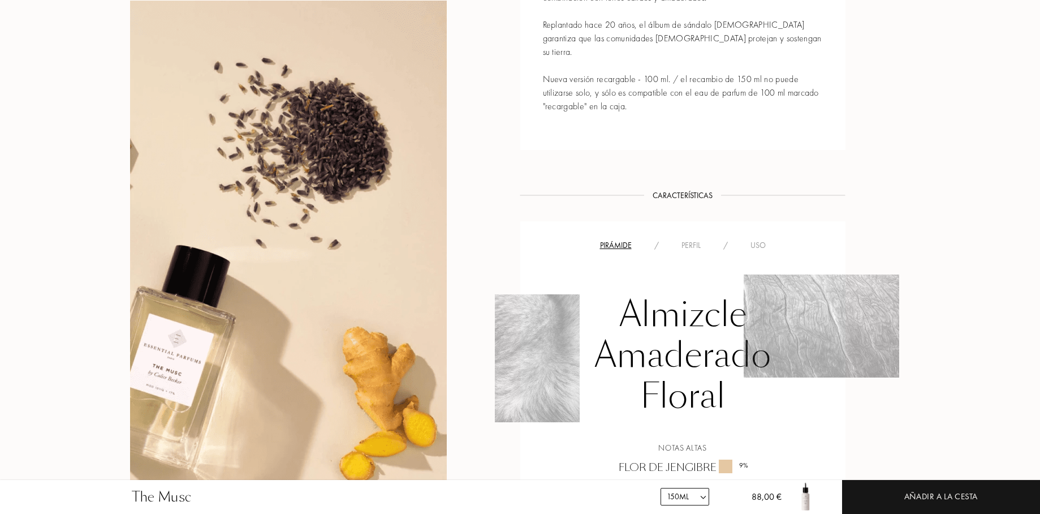
click at [691, 239] on div "Perfil" at bounding box center [691, 245] width 42 height 12
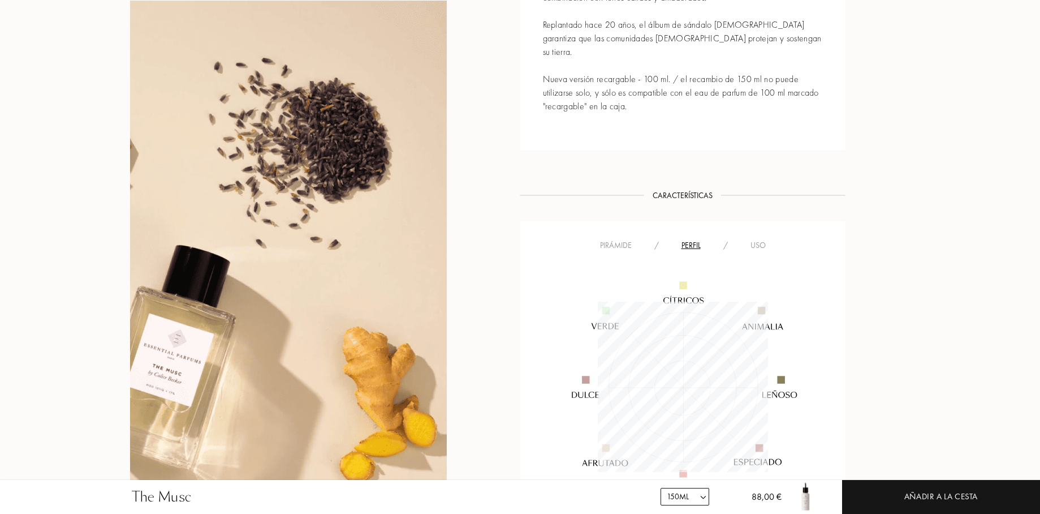
scroll to position [170, 170]
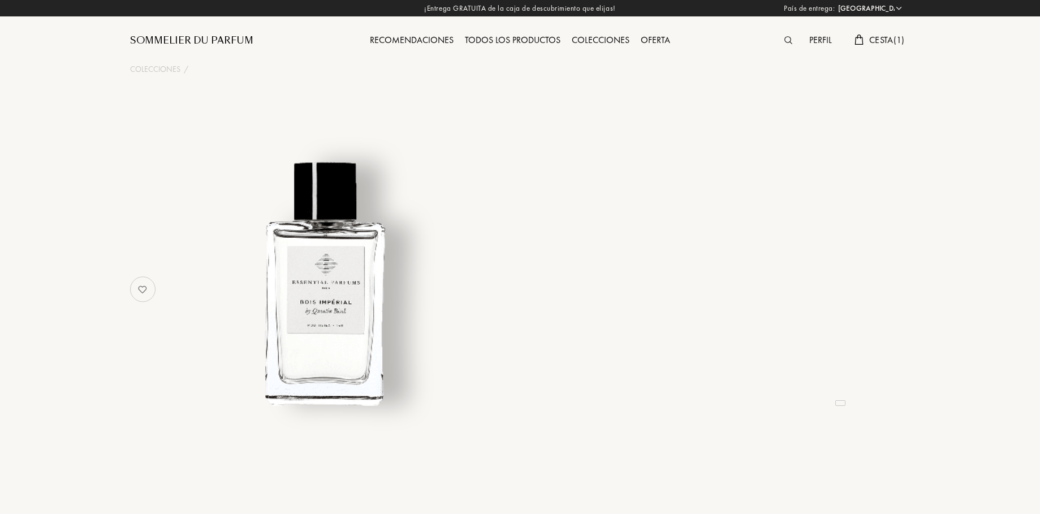
select select "ES"
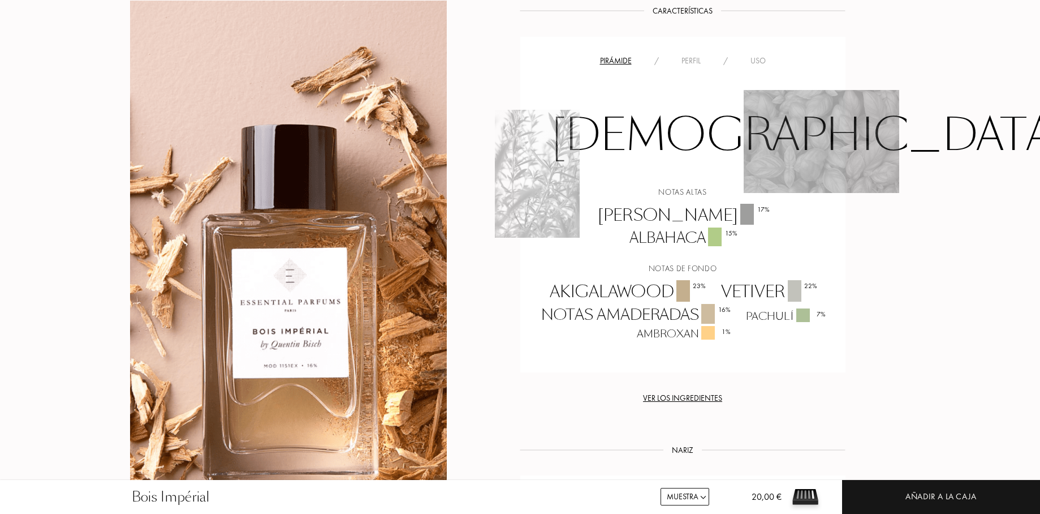
scroll to position [879, 0]
click at [699, 66] on div "Perfil" at bounding box center [691, 60] width 42 height 12
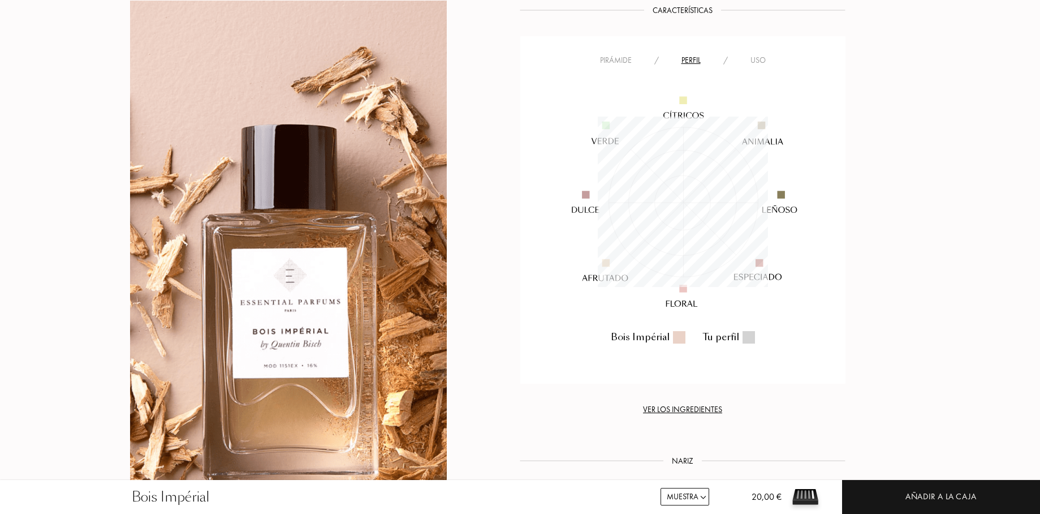
scroll to position [170, 170]
click at [699, 66] on div "Perfil" at bounding box center [691, 60] width 42 height 12
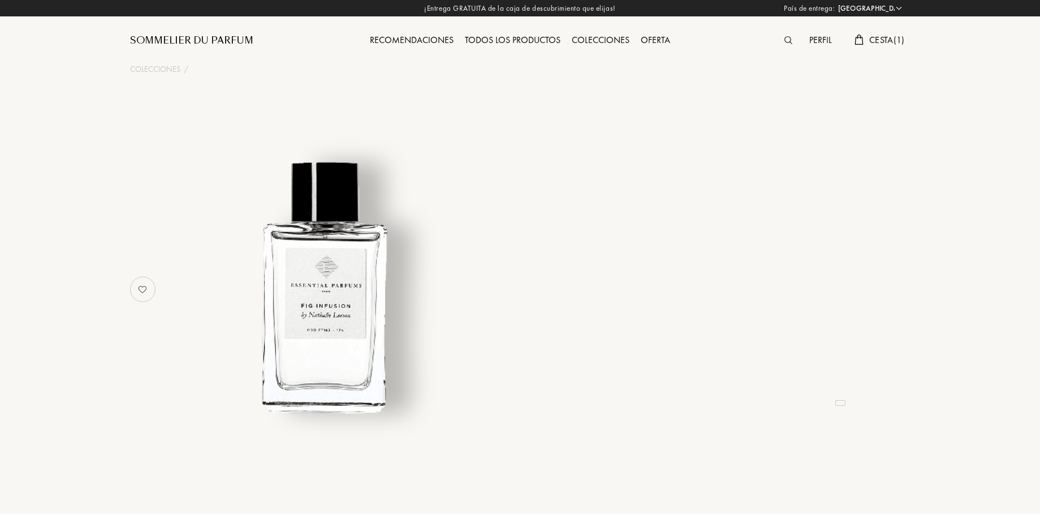
select select "ES"
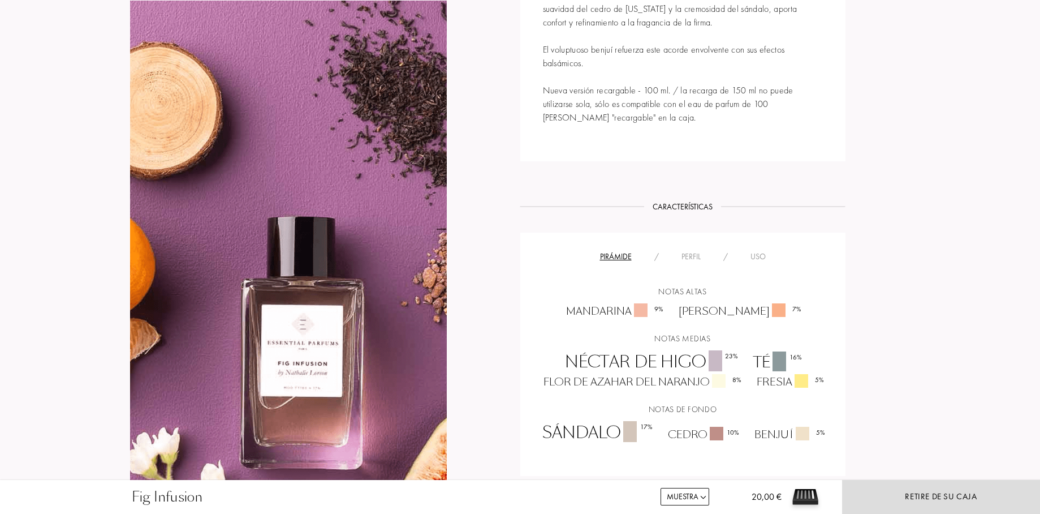
scroll to position [655, 0]
click at [700, 251] on div "Perfil" at bounding box center [691, 257] width 42 height 12
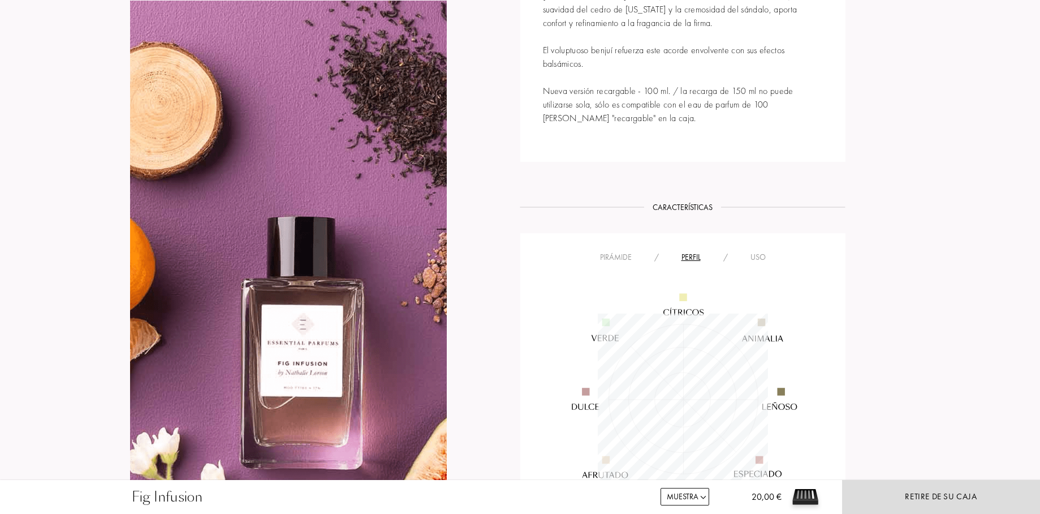
scroll to position [170, 170]
